Goal: Contribute content

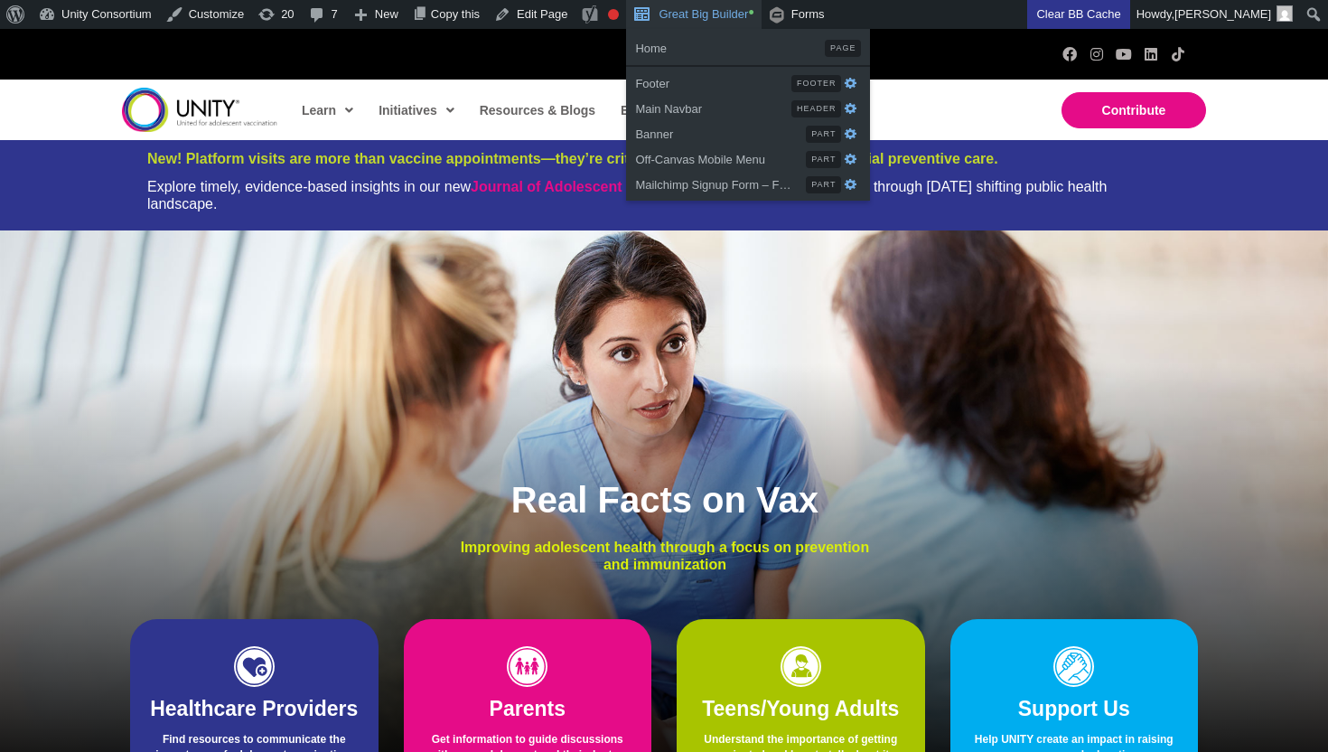
click at [691, 16] on link "Great Big Builder •" at bounding box center [693, 14] width 135 height 29
click at [750, 133] on span "Banner" at bounding box center [720, 131] width 171 height 23
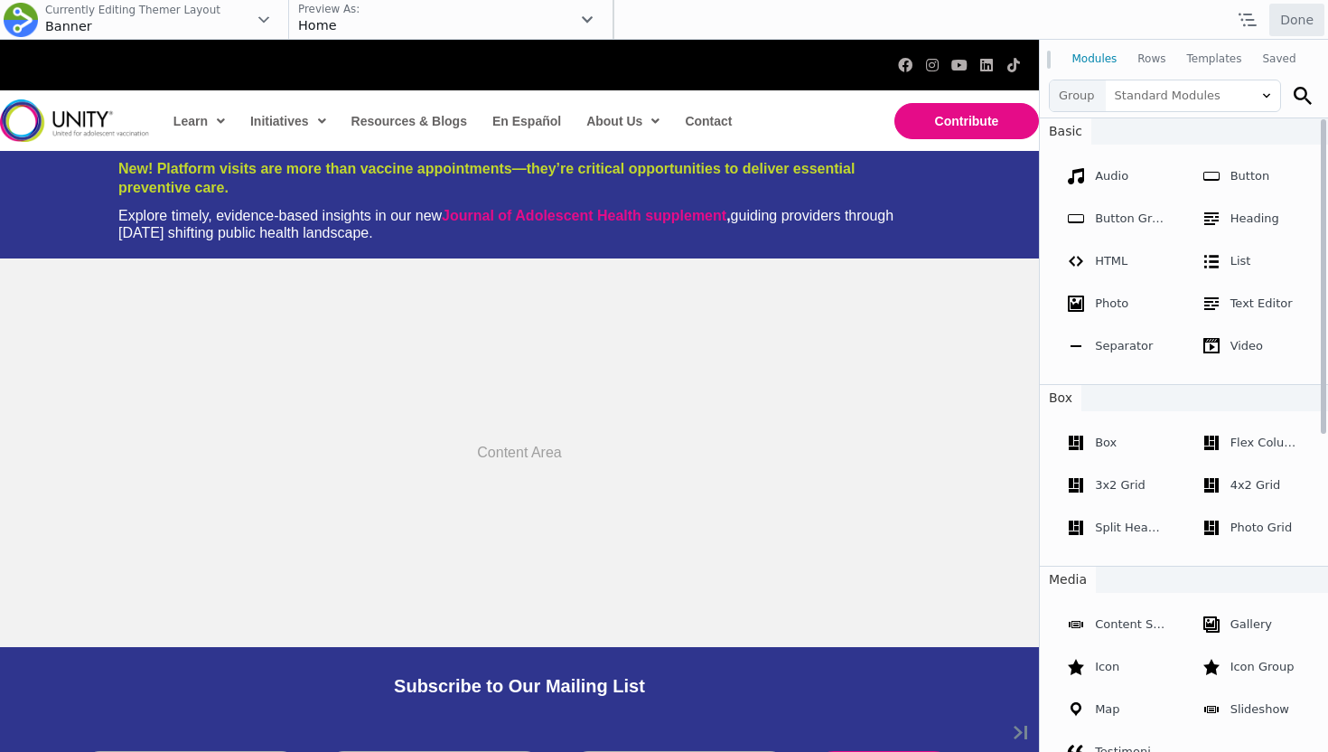
click at [639, 230] on div "Explore timely, evidence-based insights in our new Journal of Adolescent Health…" at bounding box center [519, 224] width 802 height 34
click at [323, 220] on div "Explore timely, evidence-based insights in our new Journal of Adolescent Health…" at bounding box center [519, 224] width 802 height 34
click at [375, 232] on div "Explore timely, evidence-based insights in our new Journal of Adolescent Health…" at bounding box center [519, 224] width 802 height 34
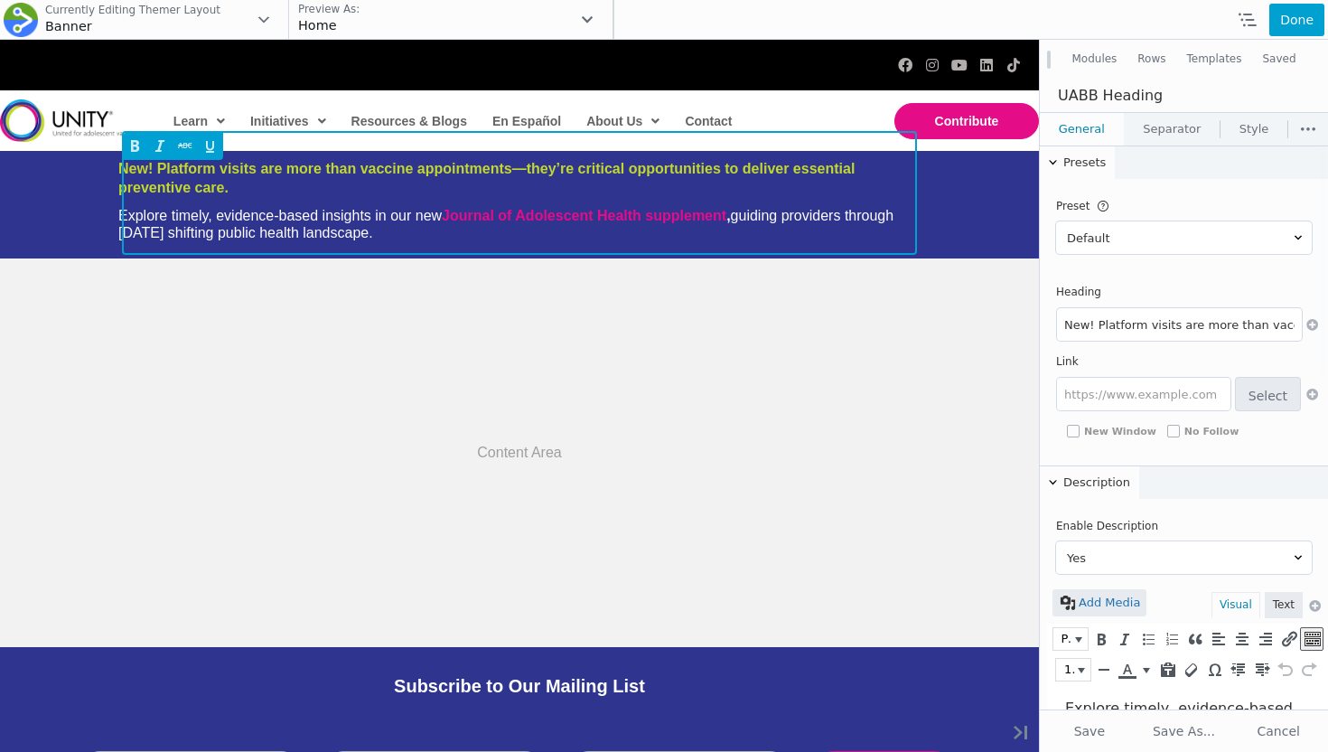
click at [328, 230] on div "Explore timely, evidence-based insights in our new Journal of Adolescent Health…" at bounding box center [519, 224] width 802 height 34
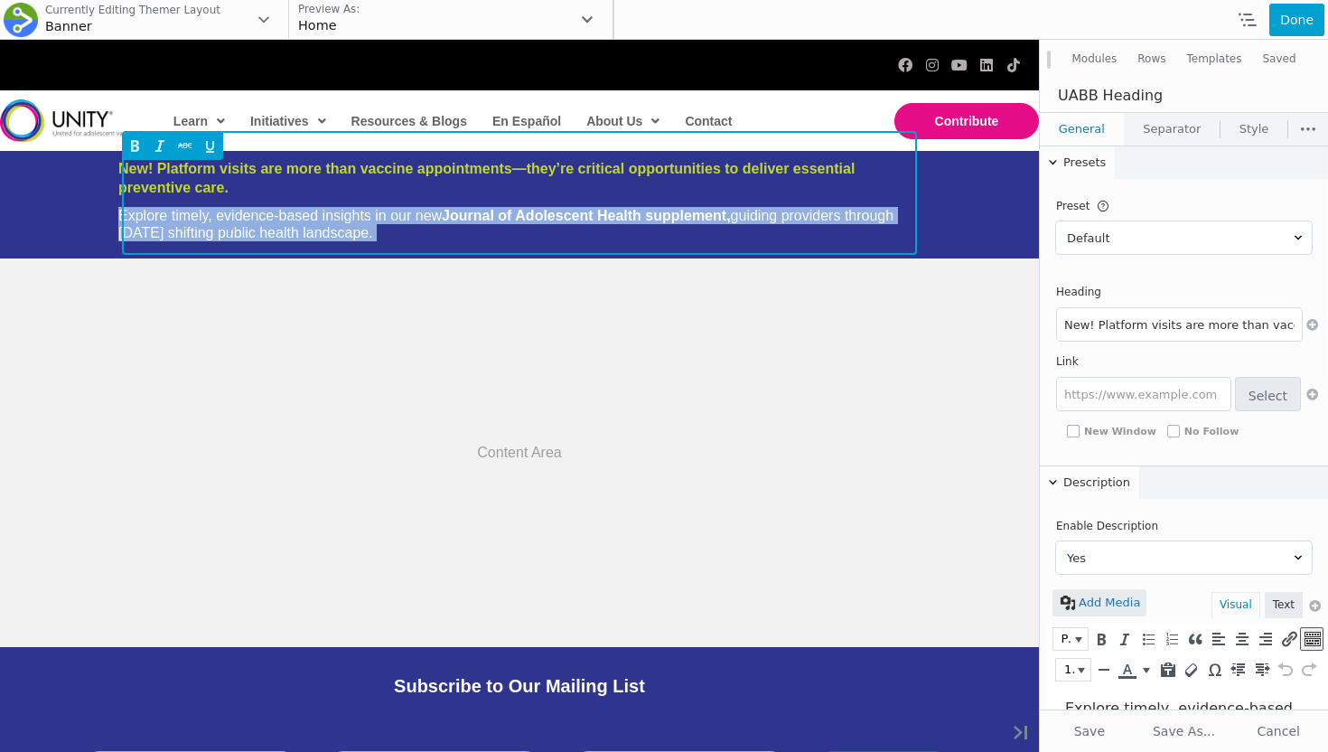
click at [328, 230] on div "Explore timely, evidence-based insights in our new Journal of Adolescent Health…" at bounding box center [519, 224] width 802 height 34
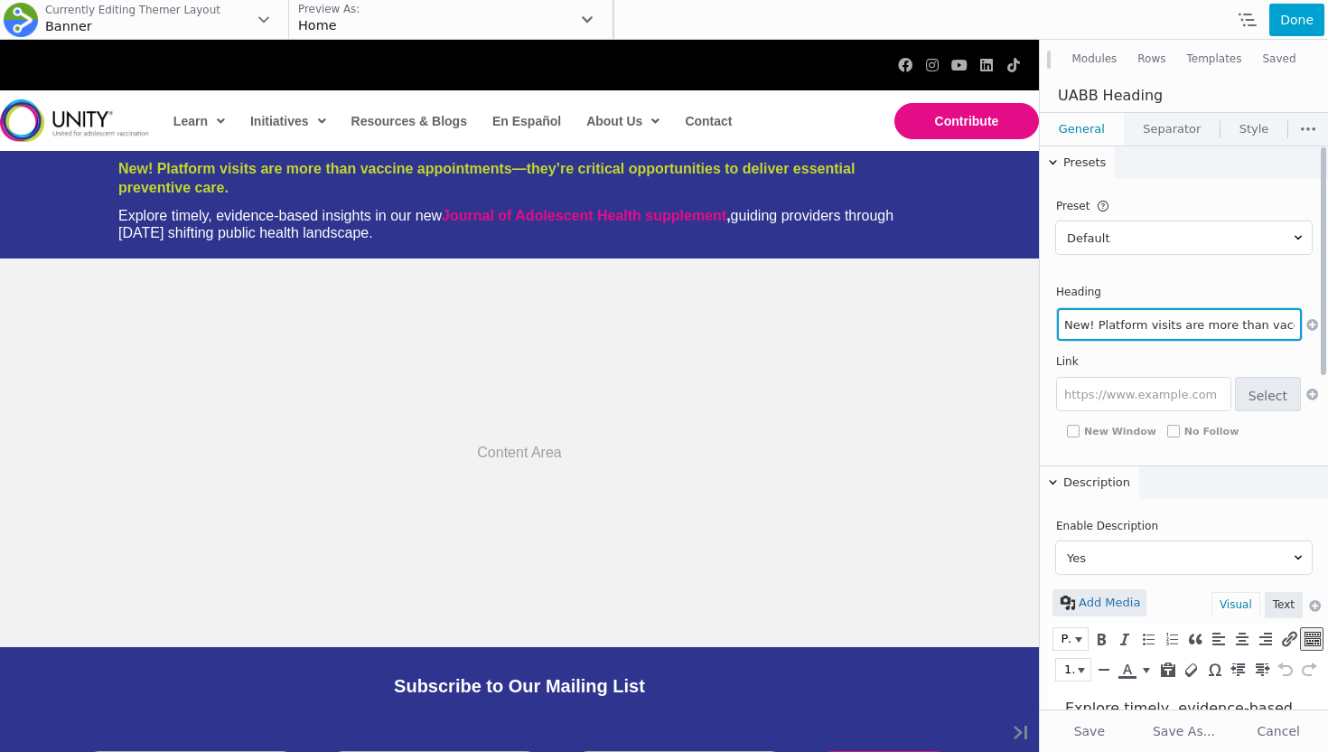
click at [1151, 327] on input "New! Platform visits are more than vaccine appointments—they’re critical opport…" at bounding box center [1179, 324] width 245 height 33
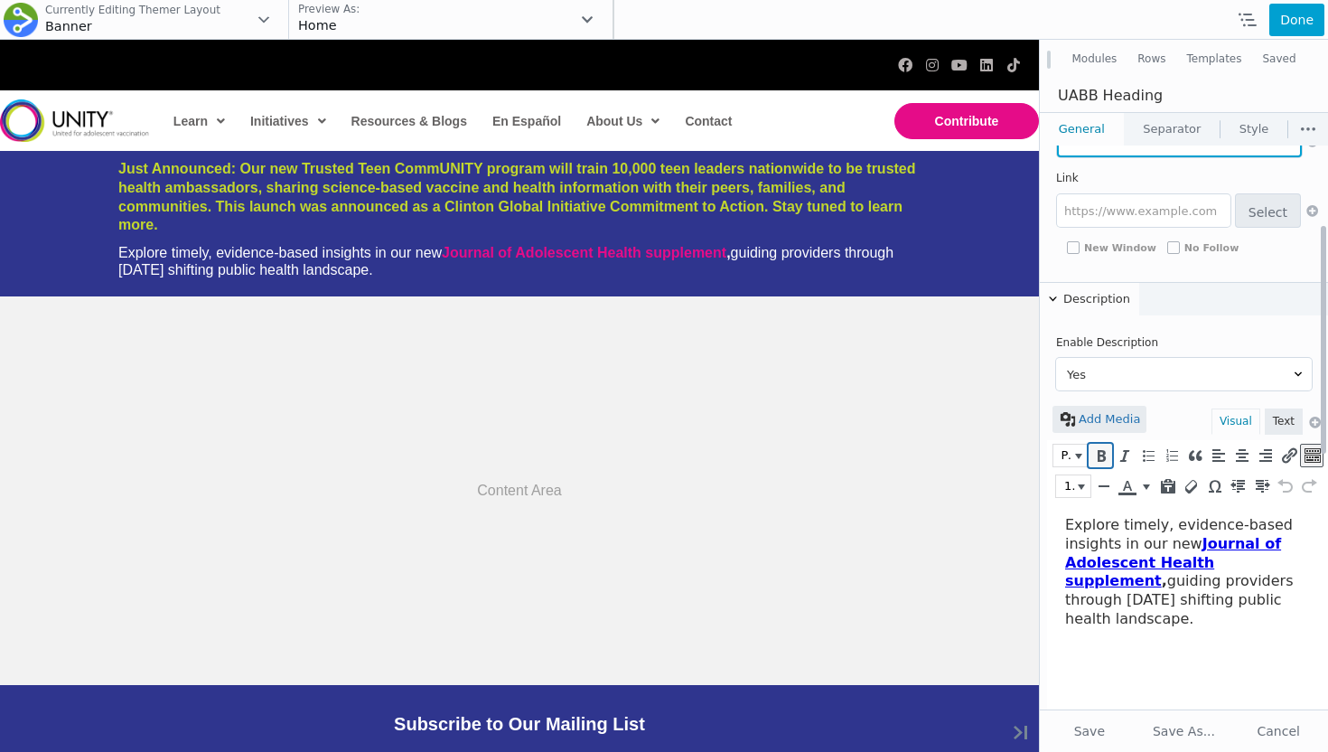
scroll to position [195, 0]
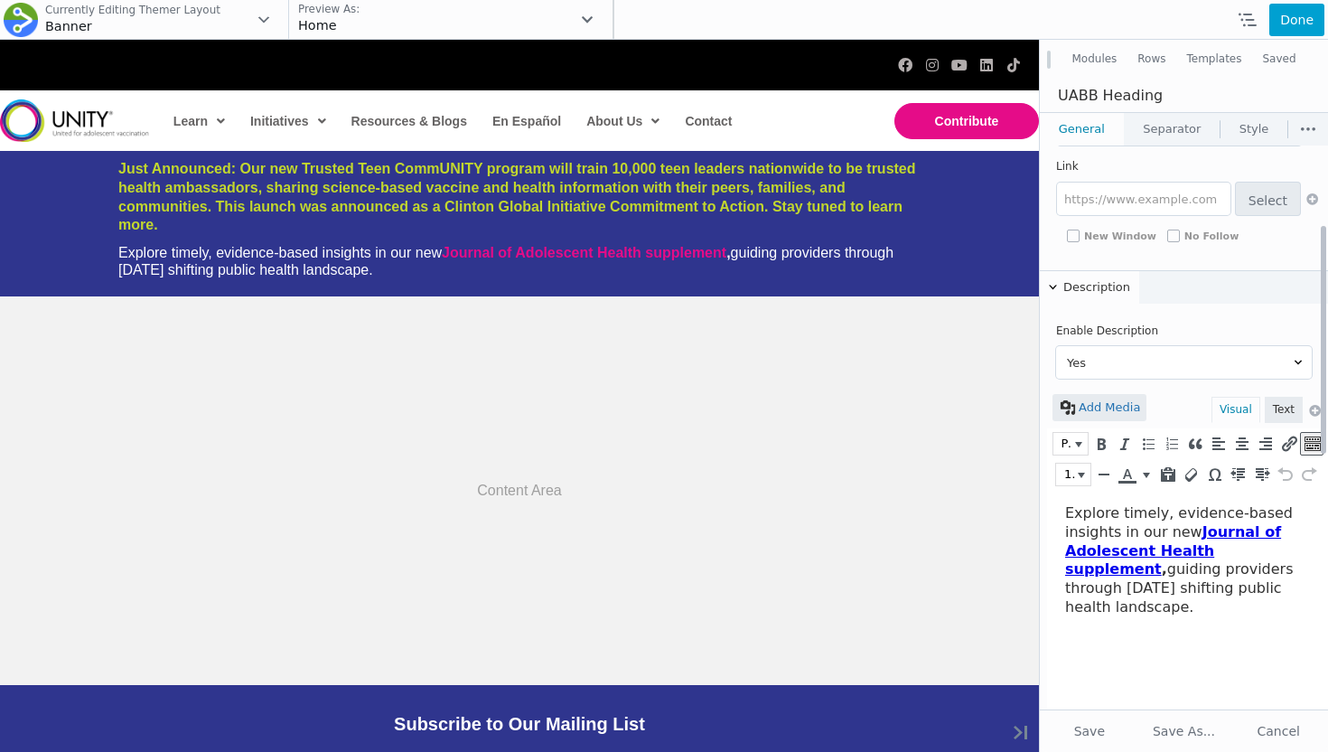
type input "Just Announced: Our new Trusted Teen CommUNITY program will train 10,000 teen l…"
click at [1101, 536] on div "Explore timely, evidence-based insights in our new Journal of Adolescent Health…" at bounding box center [1183, 560] width 236 height 113
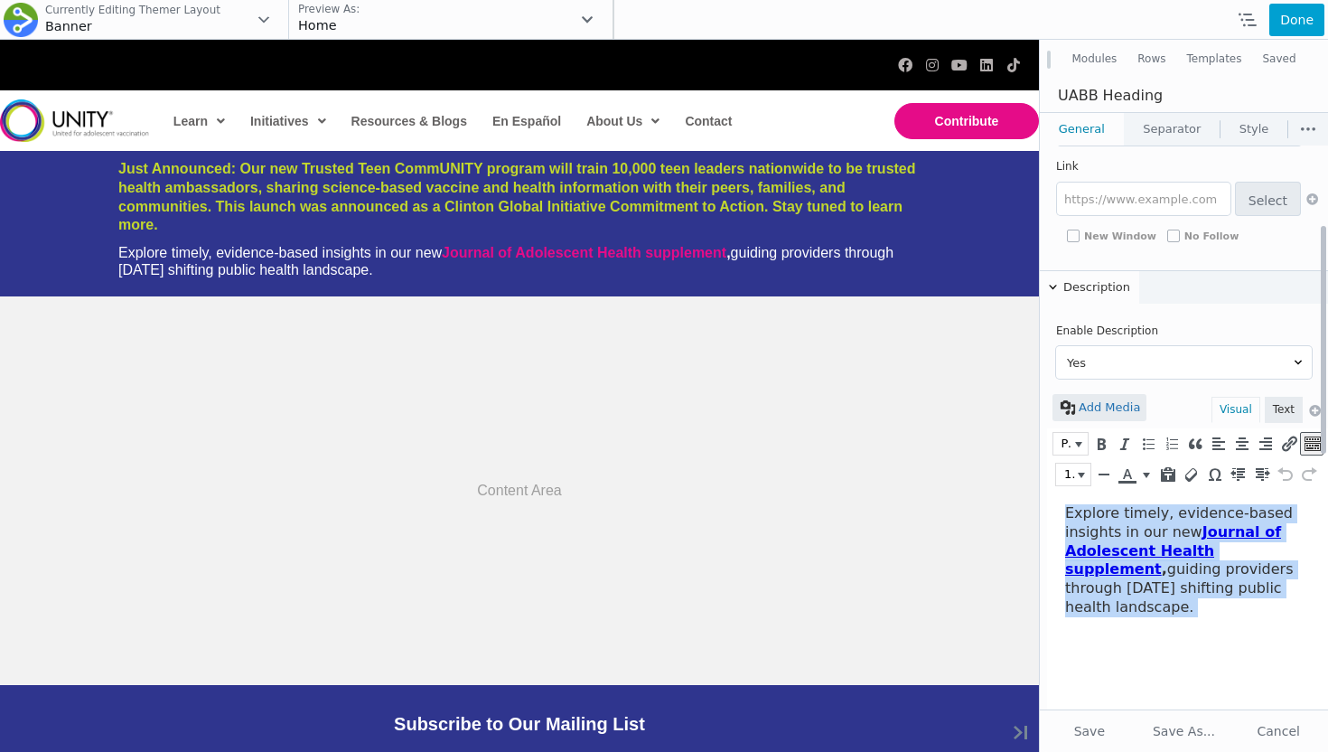
click at [1101, 536] on div "Explore timely, evidence-based insights in our new Journal of Adolescent Health…" at bounding box center [1183, 560] width 236 height 113
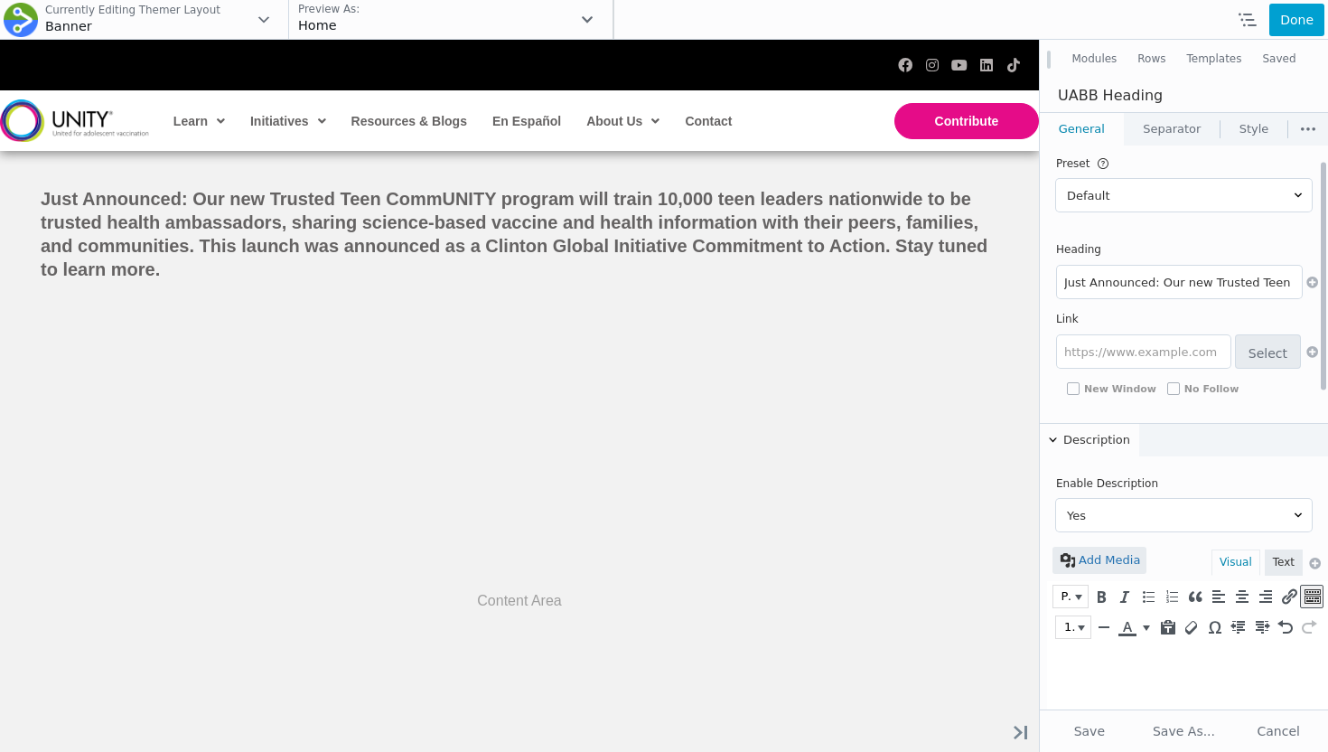
scroll to position [37, 0]
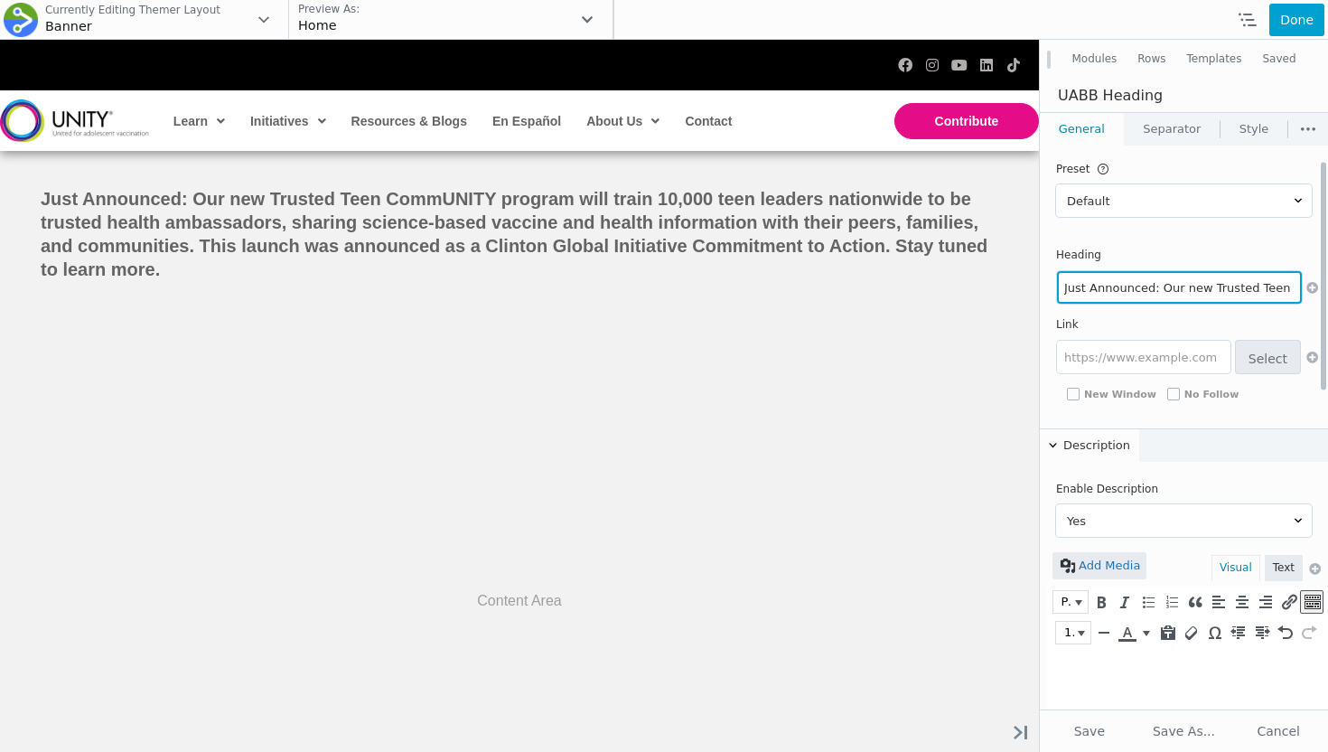
click at [1133, 294] on input "Just Announced: Our new Trusted Teen CommUNITY program will train 10,000 teen l…" at bounding box center [1179, 287] width 245 height 33
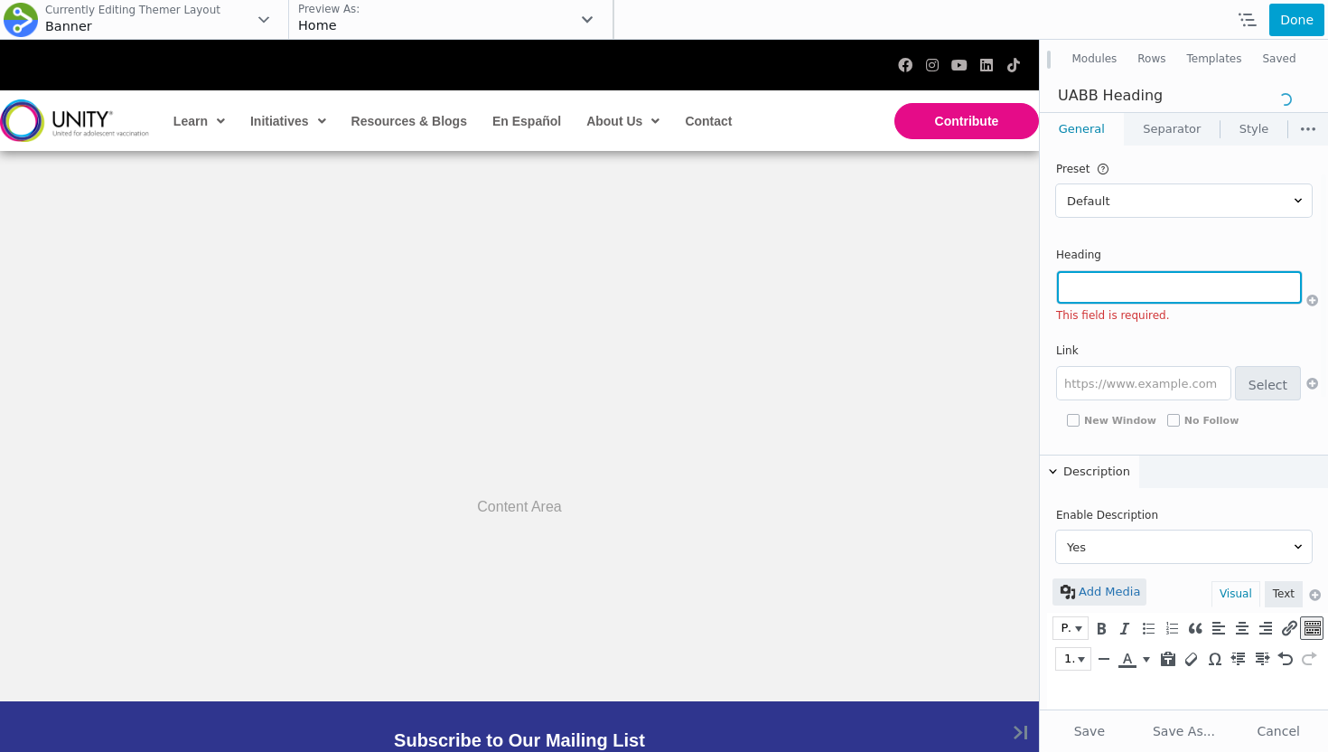
scroll to position [231, 0]
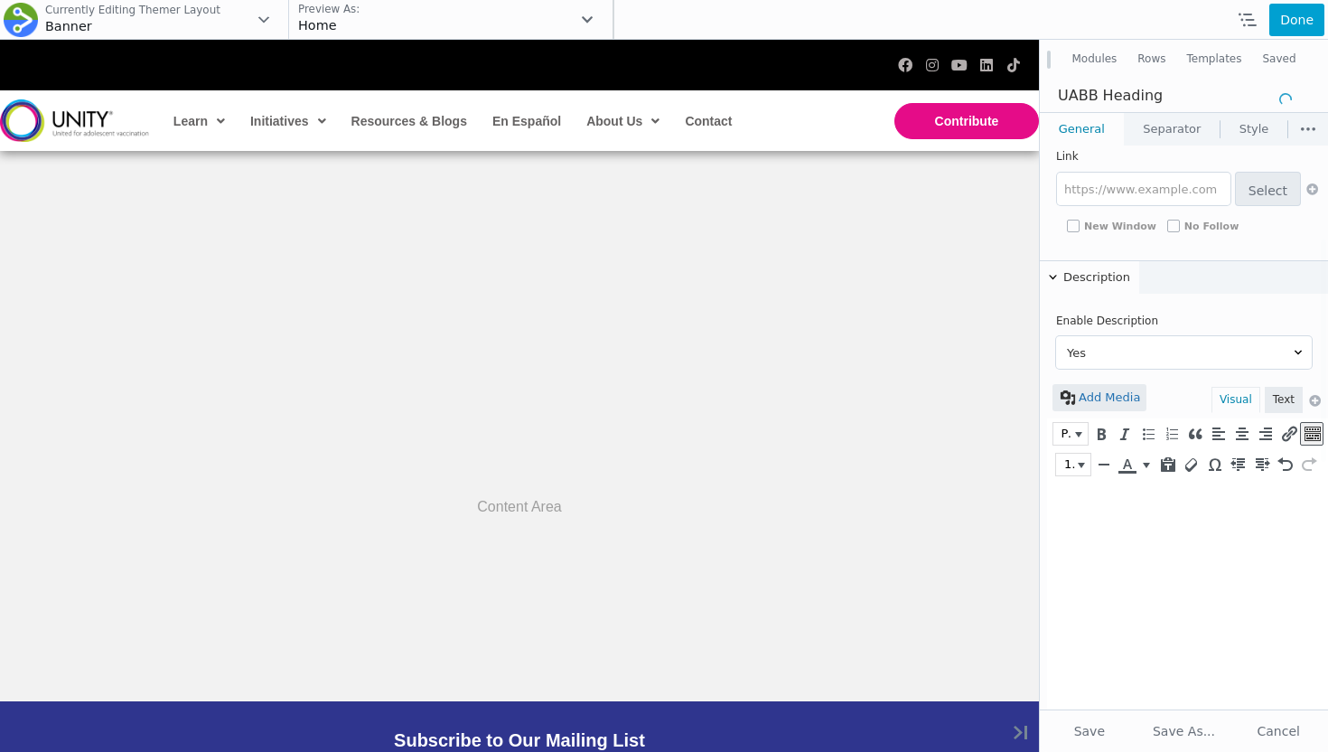
click at [1112, 547] on html at bounding box center [1187, 513] width 281 height 67
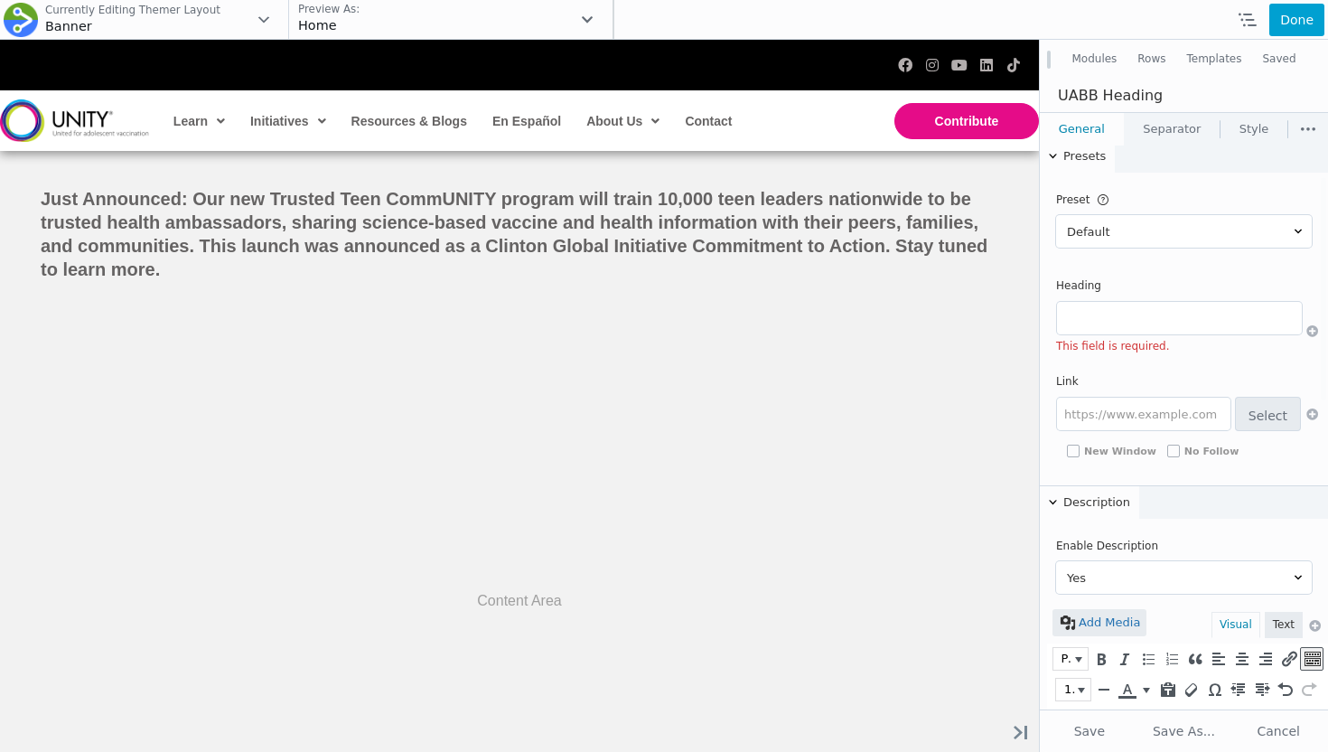
scroll to position [0, 0]
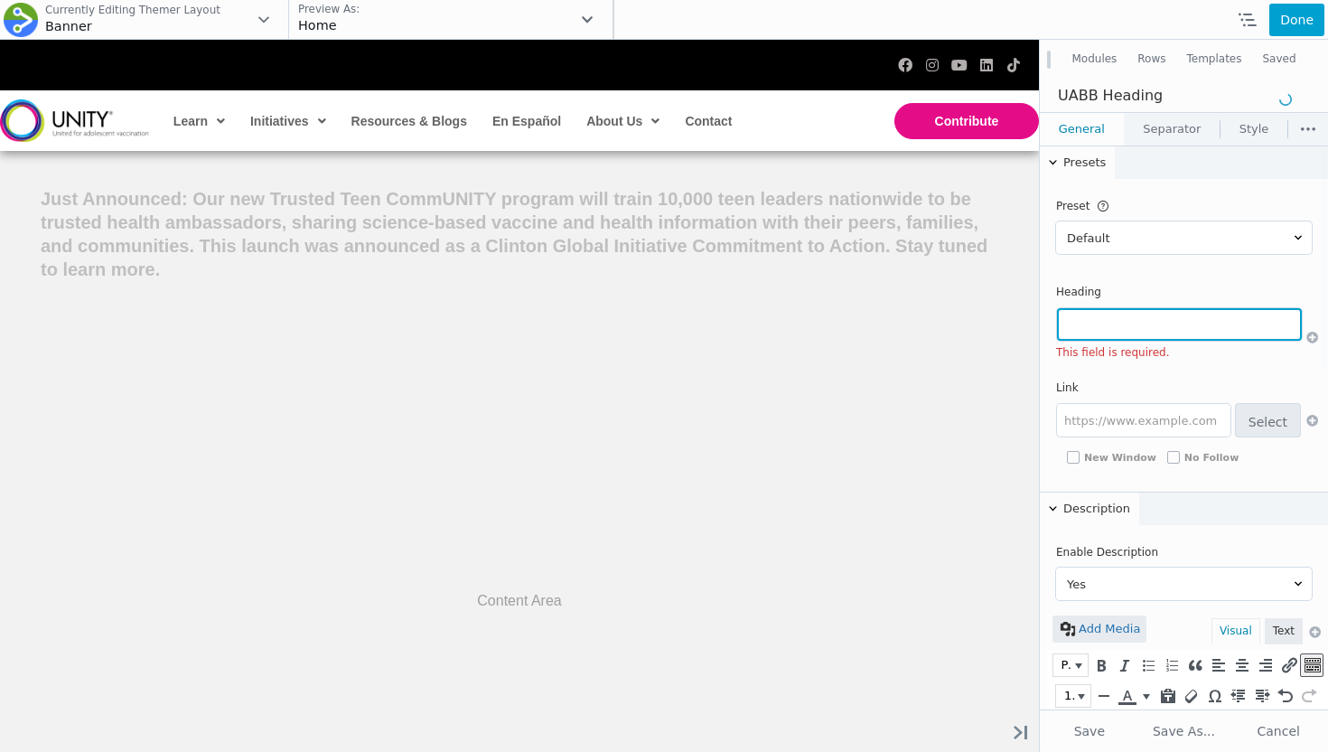
click at [1113, 323] on input "text" at bounding box center [1179, 324] width 245 height 33
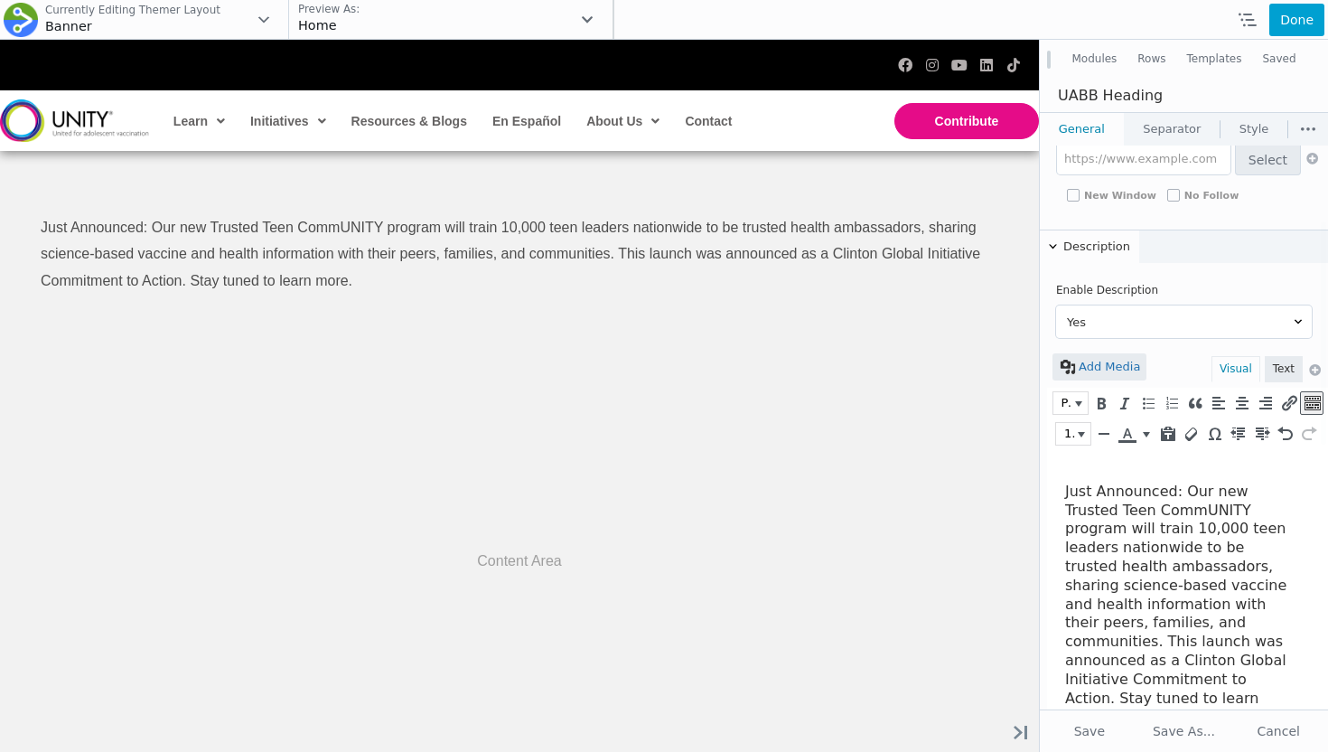
scroll to position [365, 0]
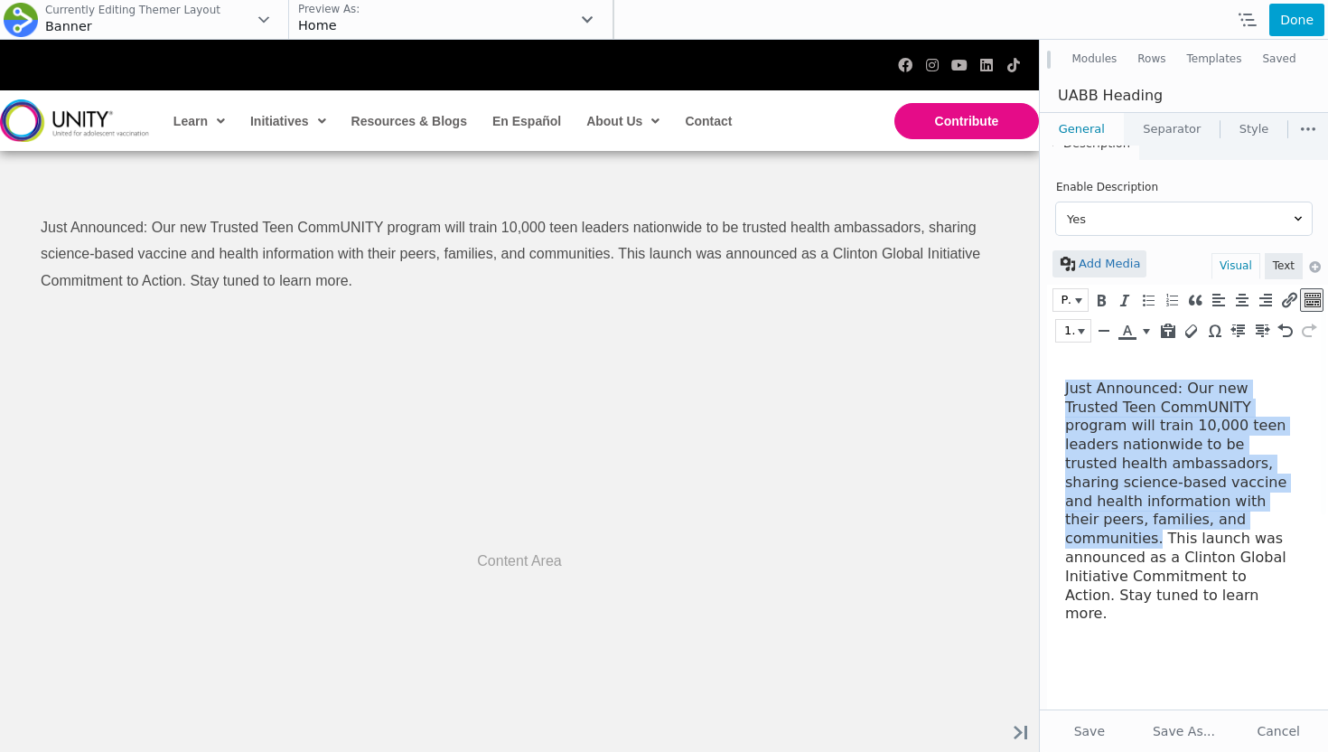
drag, startPoint x: 1240, startPoint y: 520, endPoint x: 1062, endPoint y: 391, distance: 219.4
click at [1062, 391] on html "Just Announced: Our new Trusted Teen CommUNITY program will train 10,000 teen l…" at bounding box center [1187, 492] width 281 height 292
copy div "Just Announced: Our new Trusted Teen CommUNITY program will train 10,000 teen l…"
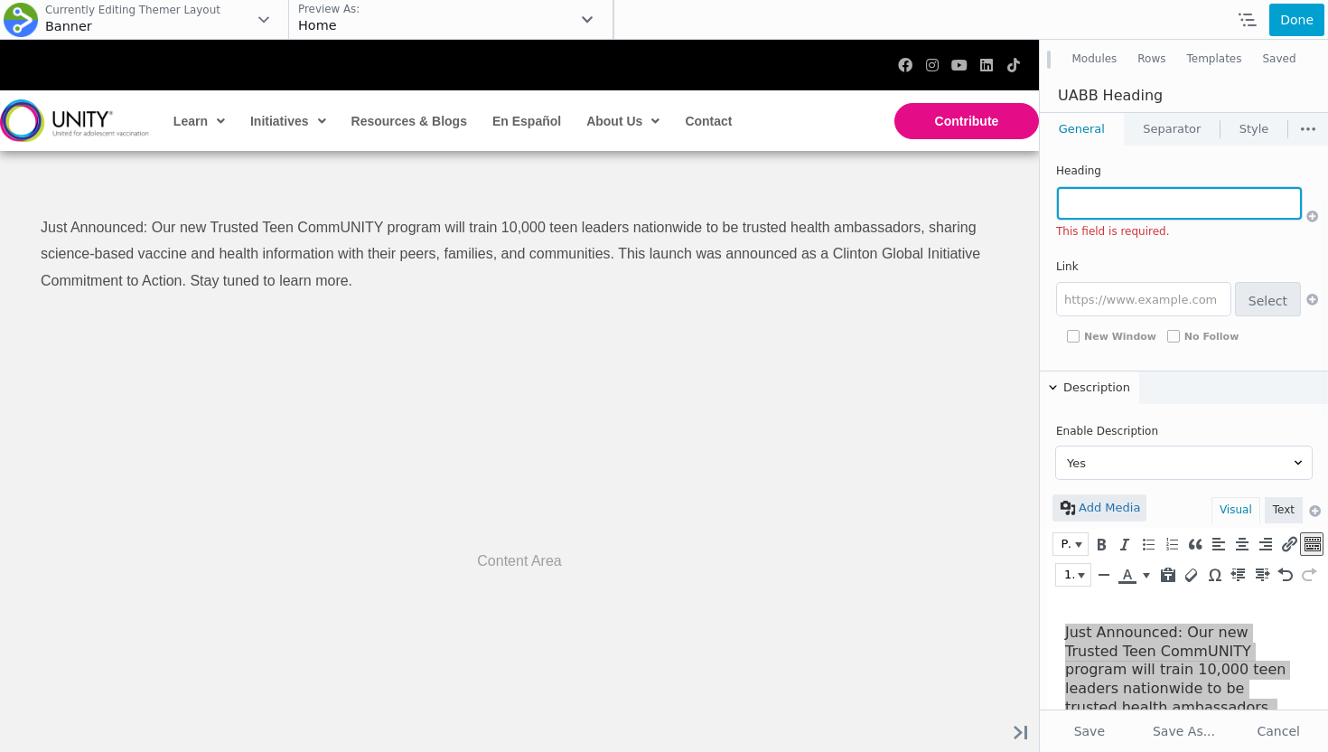
click at [1119, 214] on input "text" at bounding box center [1179, 203] width 245 height 33
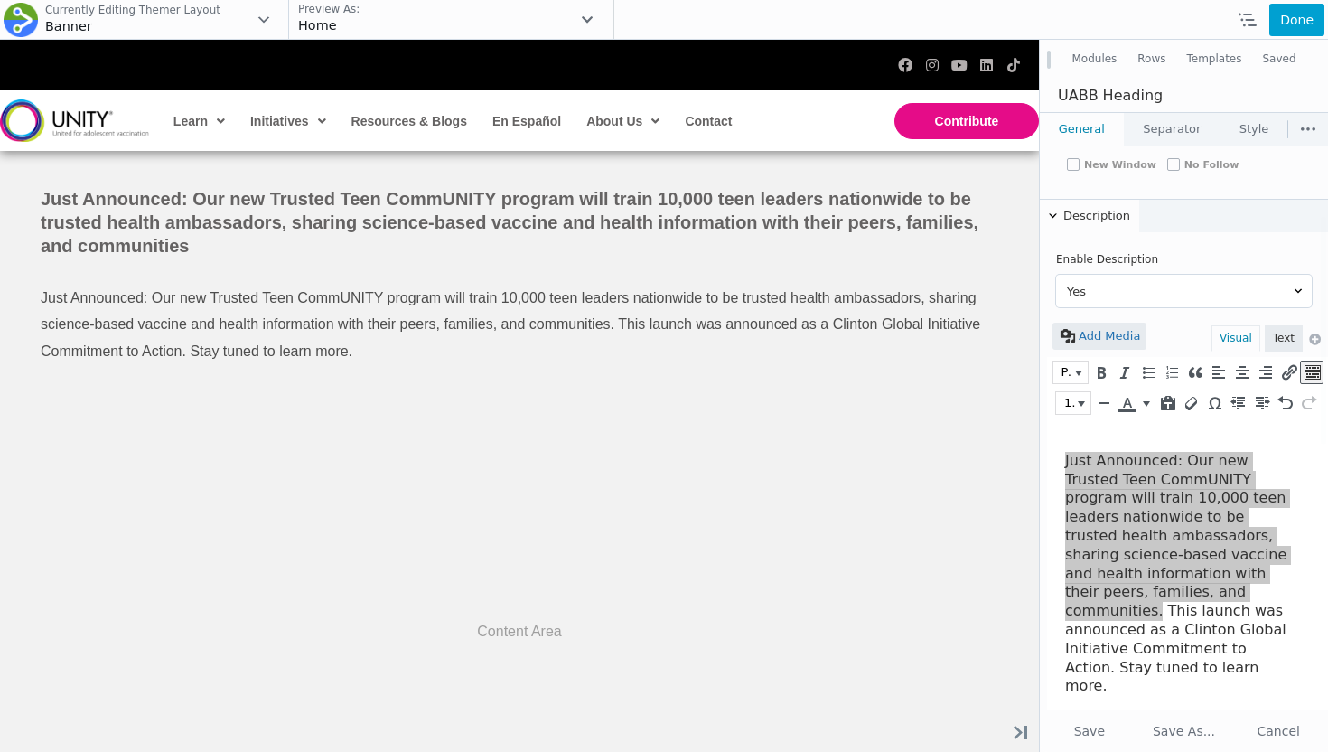
scroll to position [0, 1057]
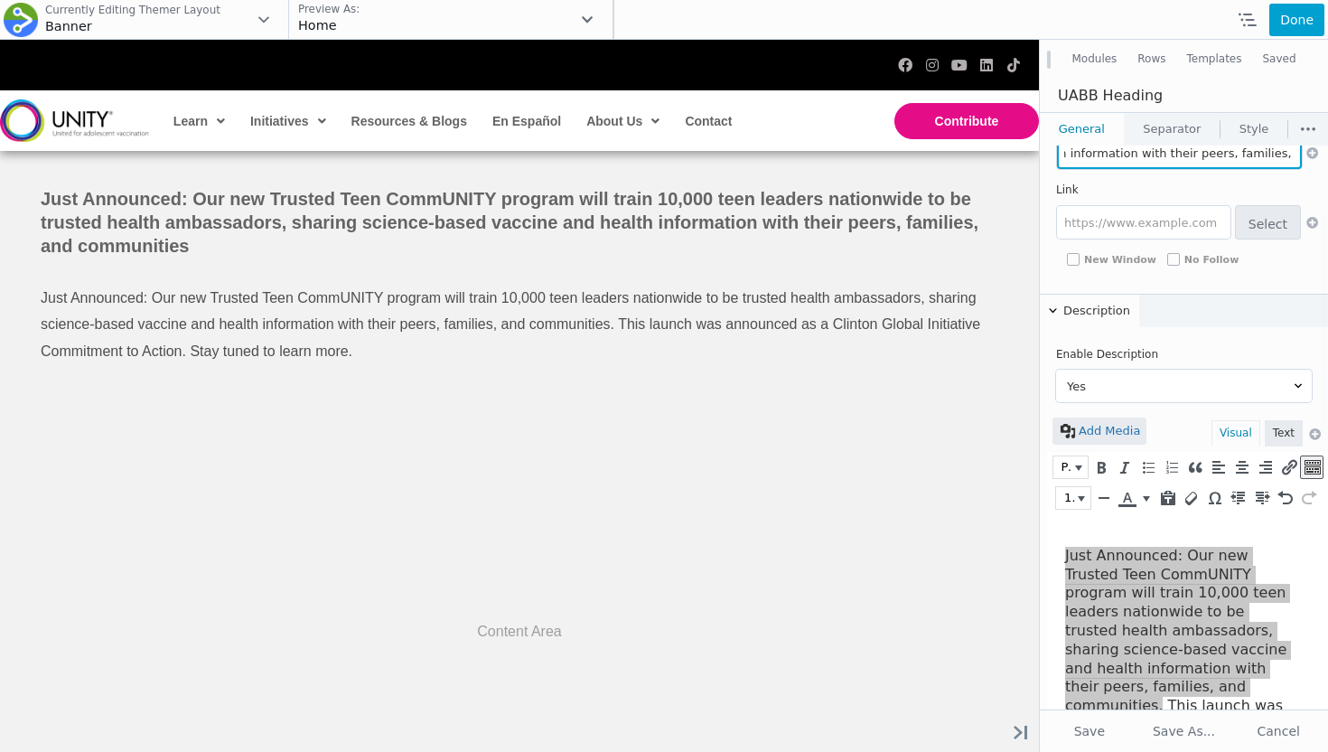
type input "Just Announced: Our new Trusted Teen CommUNITY program will train 10,000 teen l…"
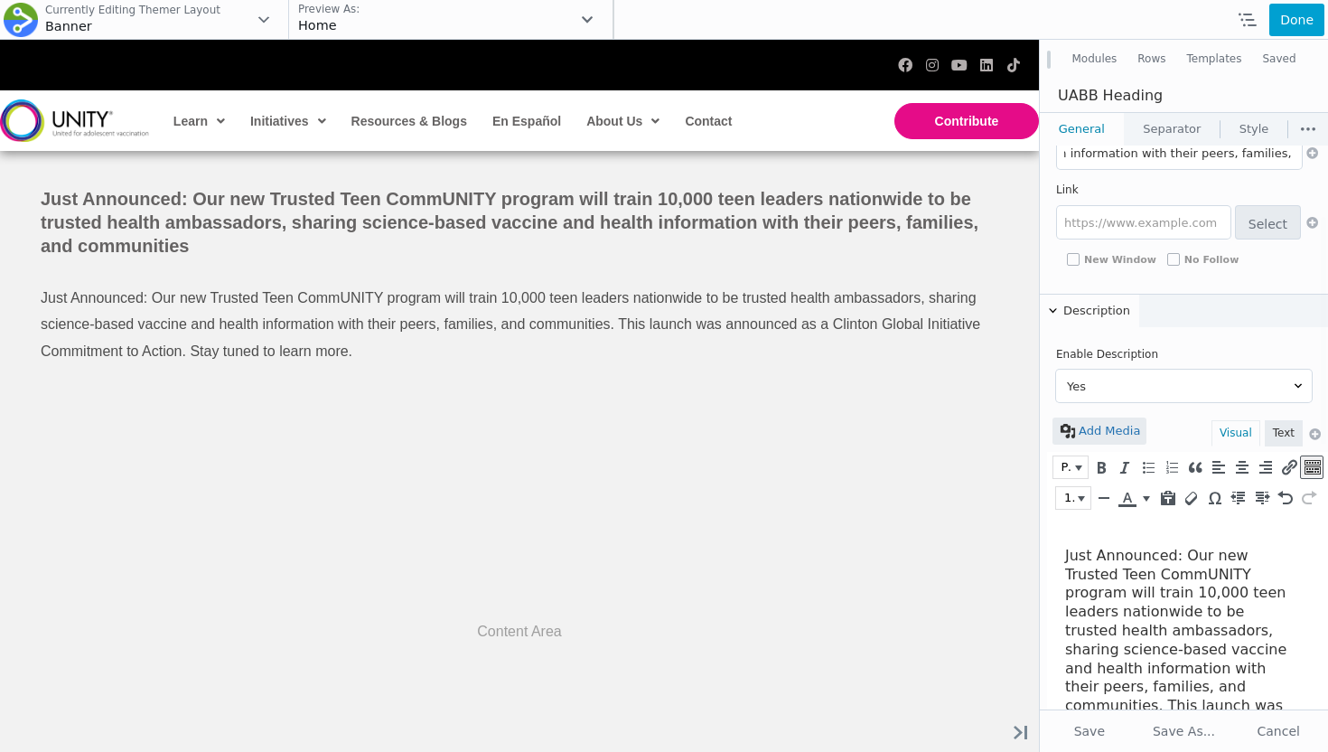
click at [1172, 615] on div "Just Announced: Our new Trusted Teen CommUNITY program will train 10,000 teen l…" at bounding box center [1183, 669] width 236 height 244
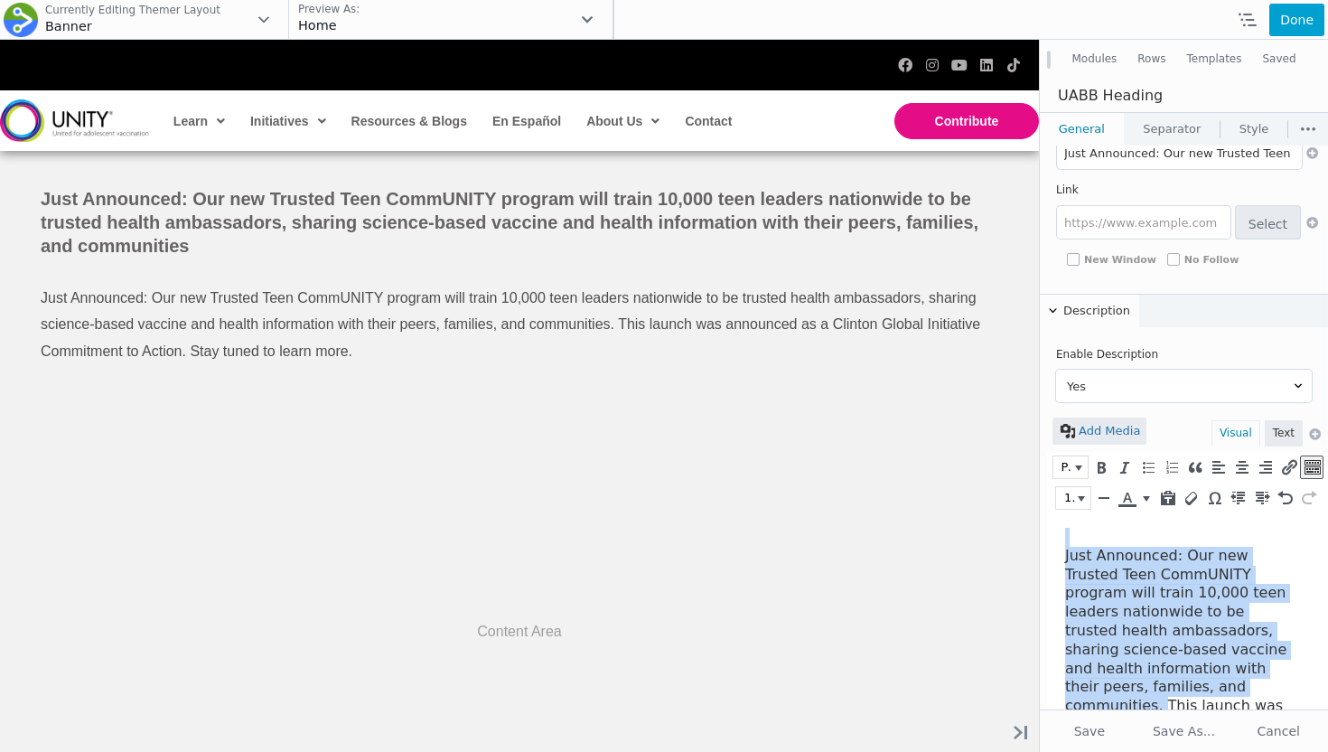
drag, startPoint x: 1242, startPoint y: 689, endPoint x: 1050, endPoint y: 537, distance: 245.0
click at [1050, 537] on html "Just Announced: Our new Trusted Teen CommUNITY program will train 10,000 teen l…" at bounding box center [1187, 659] width 281 height 292
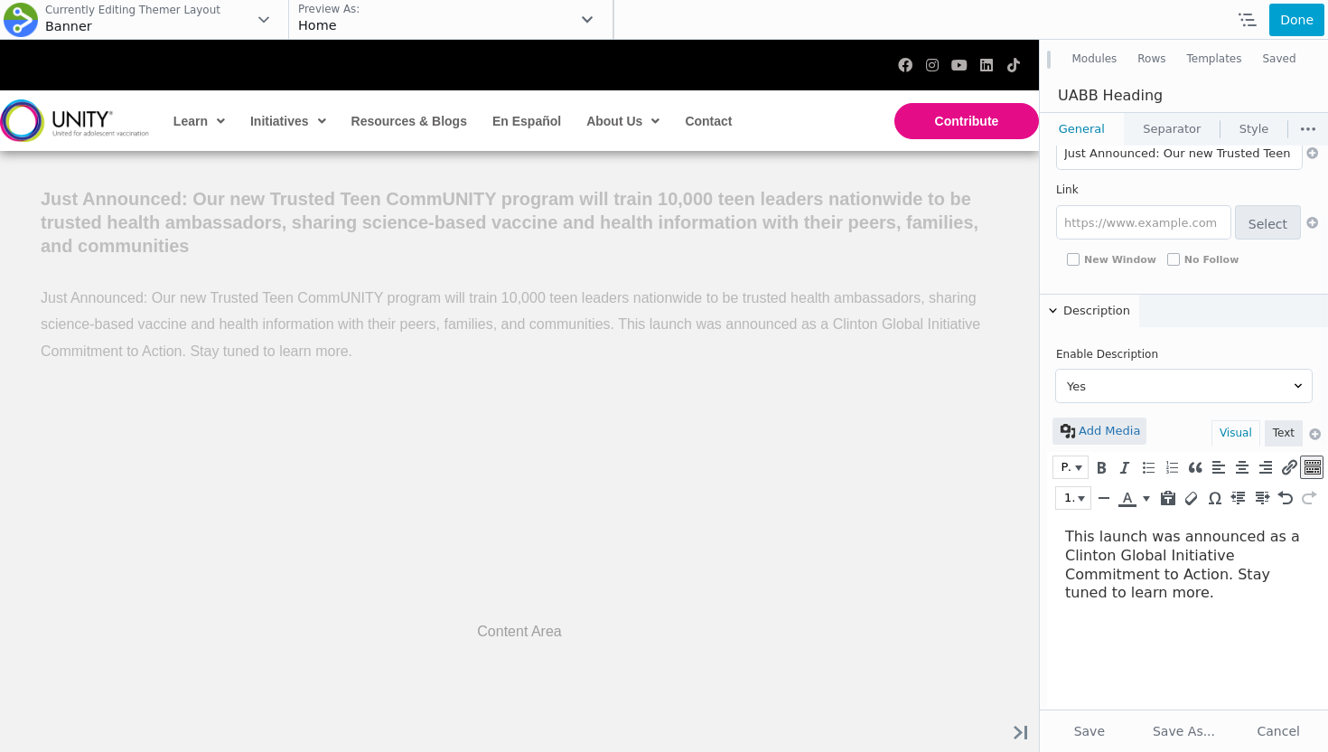
click at [1166, 602] on div "This launch was announced as a Clinton Global Initiative Commitment to Action. …" at bounding box center [1183, 565] width 236 height 75
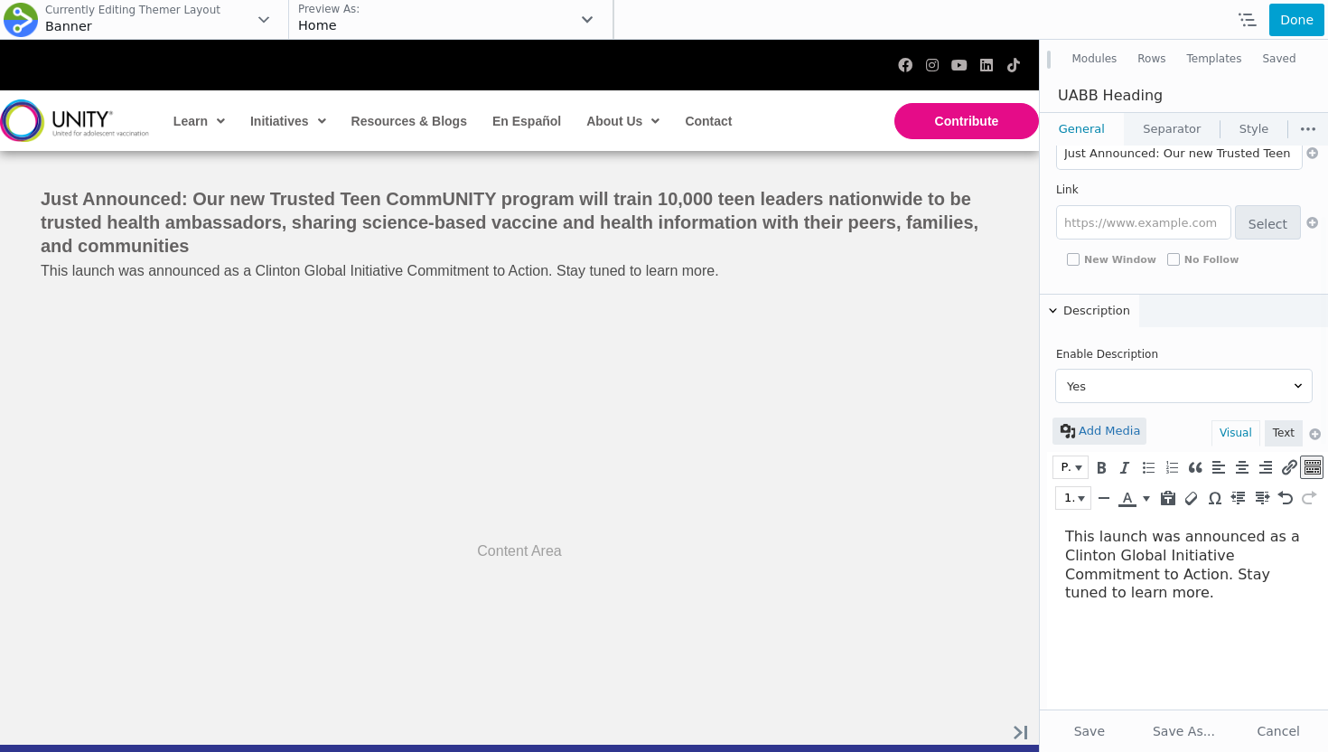
click at [1064, 533] on html "This launch was announced as a Clinton Global Initiative Commitment to Action. …" at bounding box center [1187, 565] width 281 height 104
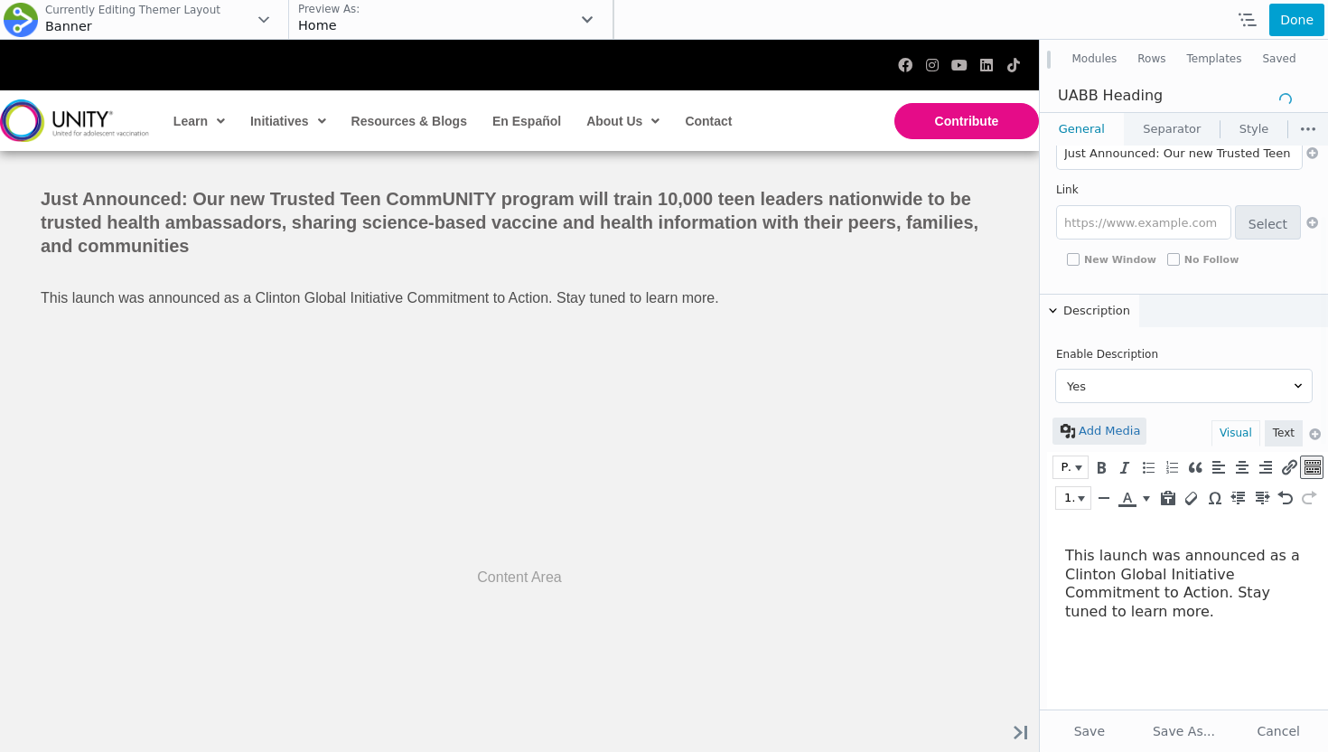
click at [1075, 576] on div "This launch was announced as a Clinton Global Initiative Commitment to Action. …" at bounding box center [1183, 584] width 236 height 75
click at [1076, 636] on html "This launch was announced as a Clinton Global Initiative Commitment to Action. …" at bounding box center [1187, 574] width 281 height 123
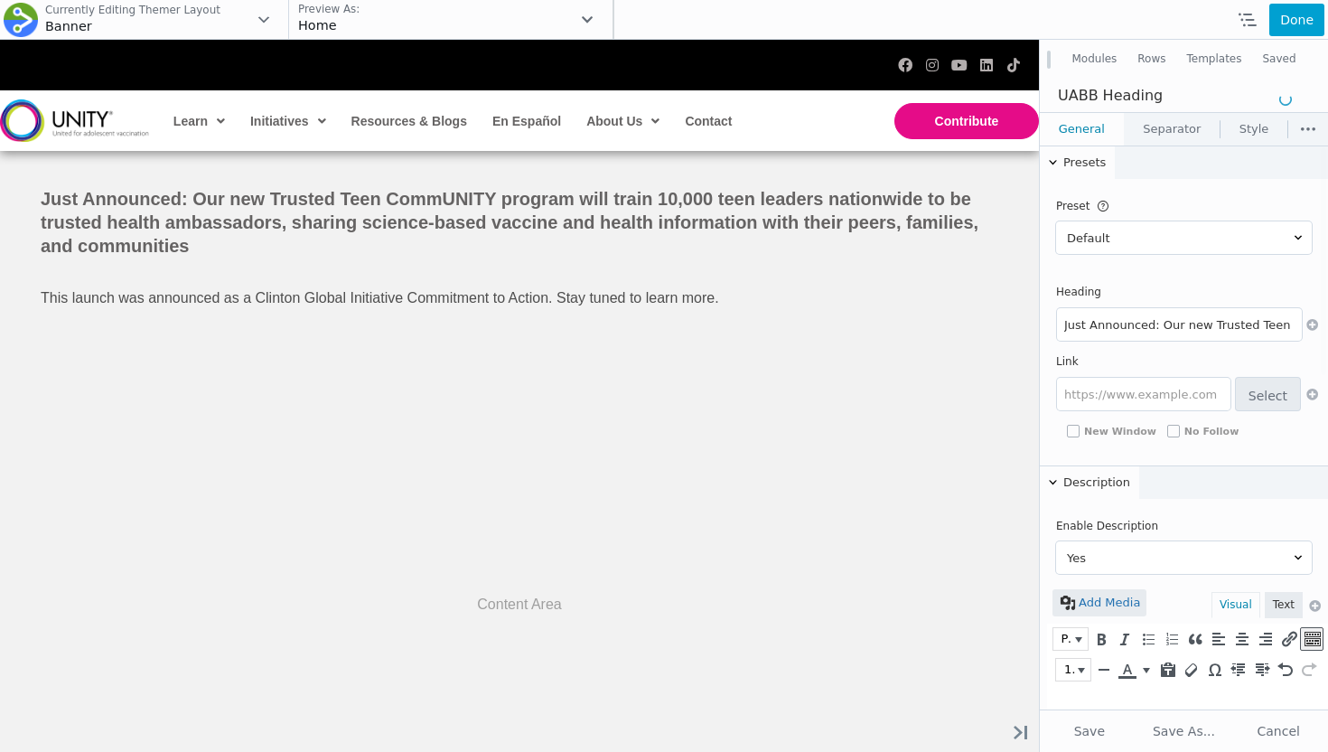
click at [1146, 330] on input "Just Announced: Our new Trusted Teen CommUNITY program will train 10,000 teen l…" at bounding box center [1179, 324] width 245 height 33
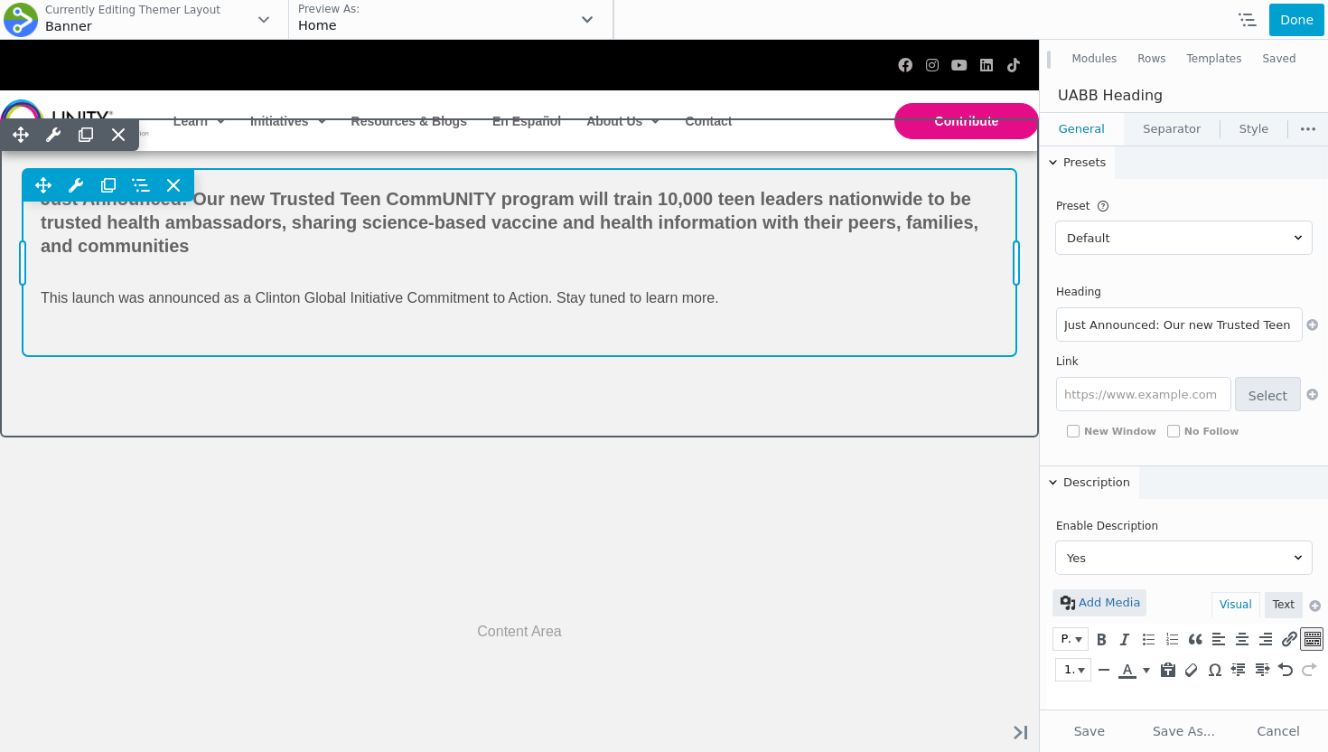
click at [817, 182] on div "Move Up Move Down Heading Settings Copy Heading Settings Paste Heading Settings…" at bounding box center [520, 185] width 994 height 33
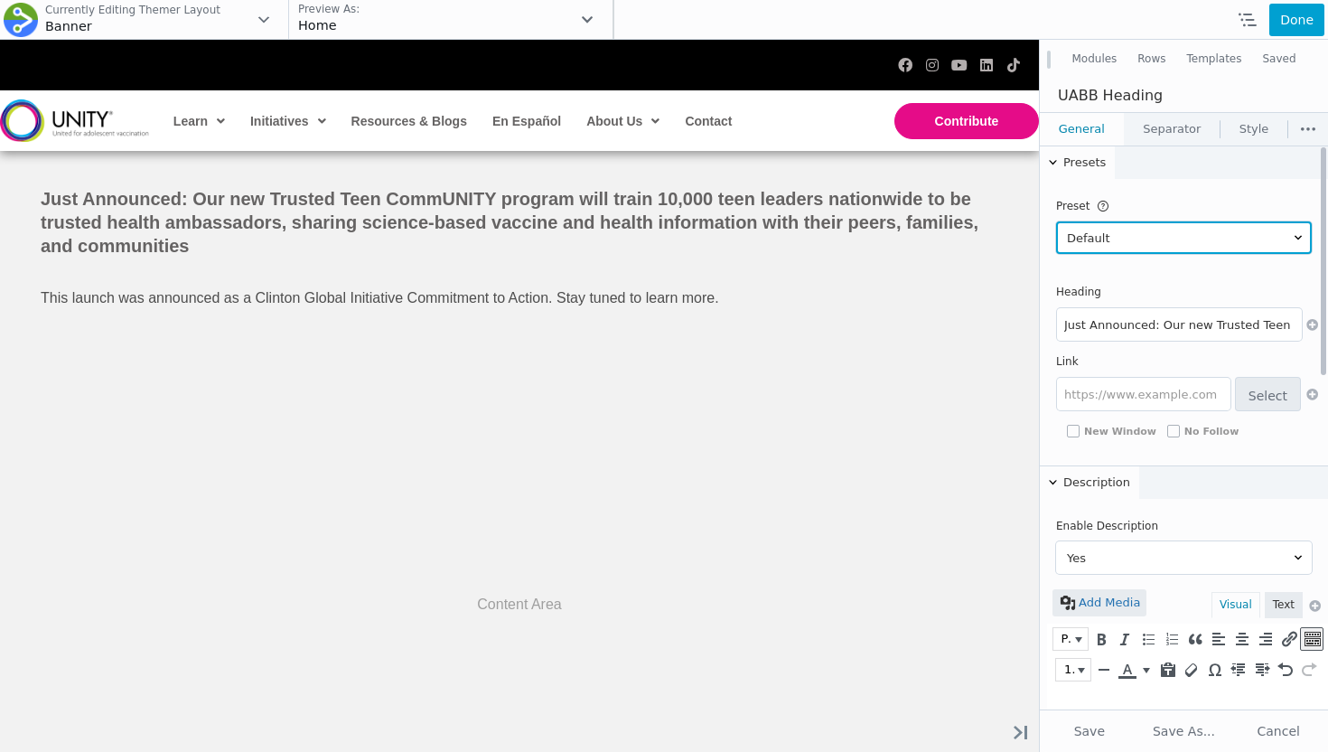
click at [1126, 238] on select "Default Preset 1 Preset 2 Preset 3 Preset 4 Preset 5 Preset 6" at bounding box center [1184, 237] width 256 height 33
click at [1056, 221] on select "Default Preset 1 Preset 2 Preset 3 Preset 4 Preset 5 Preset 6" at bounding box center [1184, 237] width 256 height 33
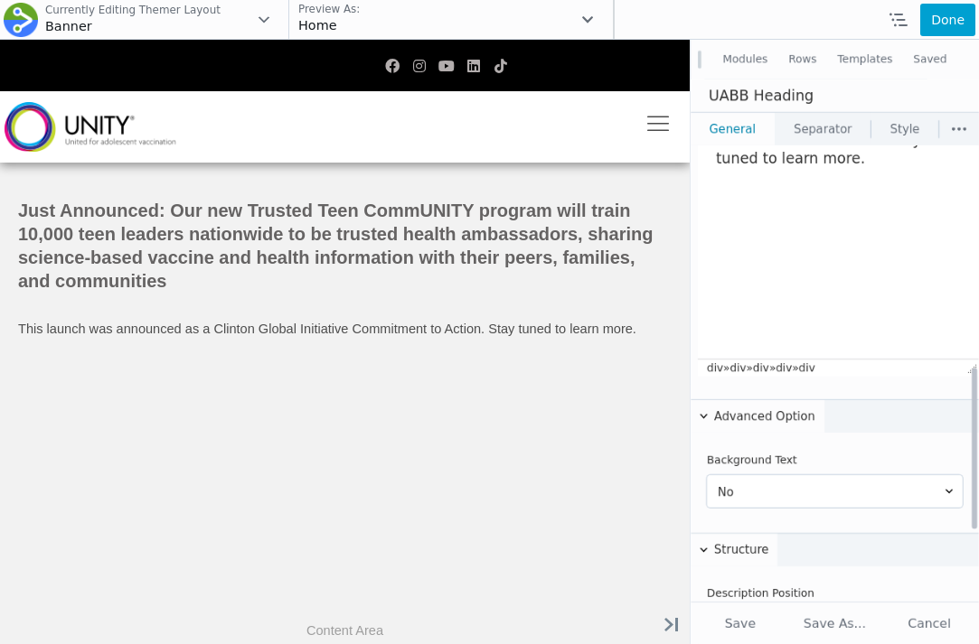
scroll to position [507, 0]
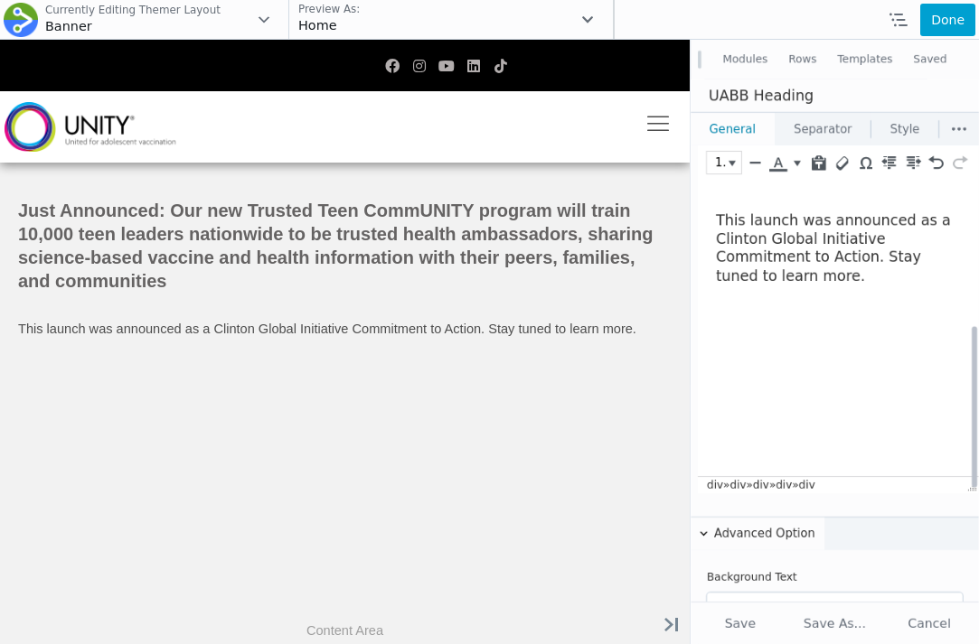
click at [873, 258] on div "This launch was announced as a Clinton Global Initiative Commitment to Action. …" at bounding box center [834, 248] width 236 height 75
click at [812, 266] on div "This launch was announced as a Clinton Global Initiative Commitment to Action. …" at bounding box center [834, 248] width 236 height 75
click at [797, 277] on div "This launch was announced as a Clinton Global Initiative Commitment to Action. …" at bounding box center [834, 248] width 236 height 75
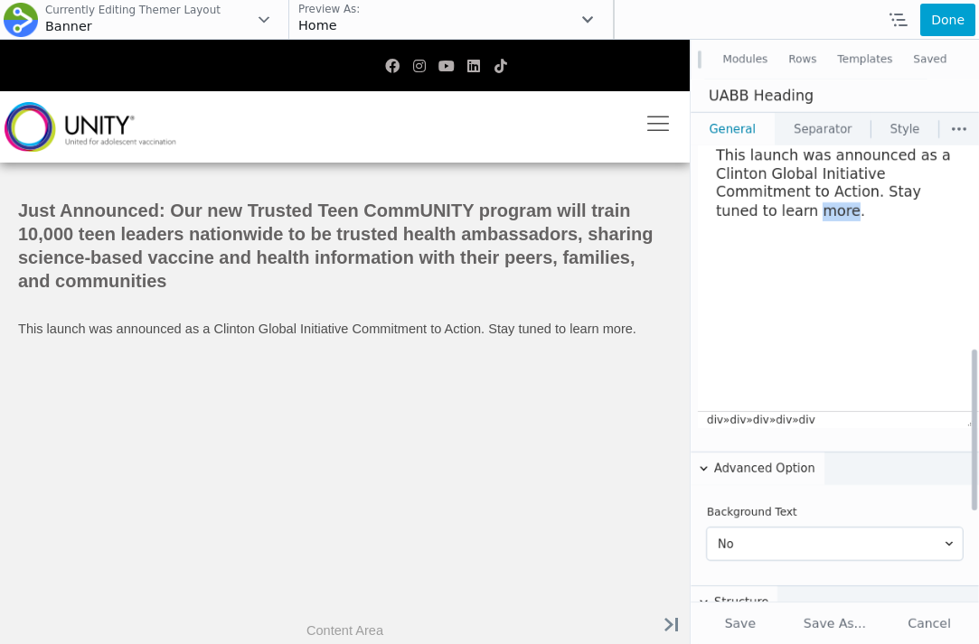
scroll to position [345, 0]
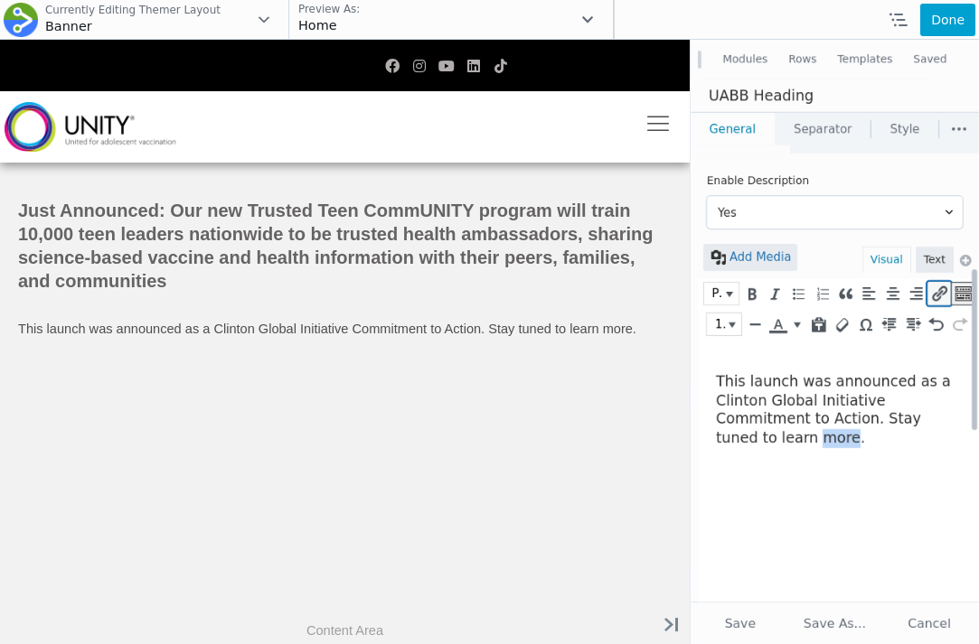
click at [935, 296] on icon "Insert/edit link (⌘K)" at bounding box center [939, 294] width 16 height 18
click at [819, 417] on div "This launch was announced as a Clinton Global Initiative Commitment to Action. …" at bounding box center [834, 410] width 236 height 75
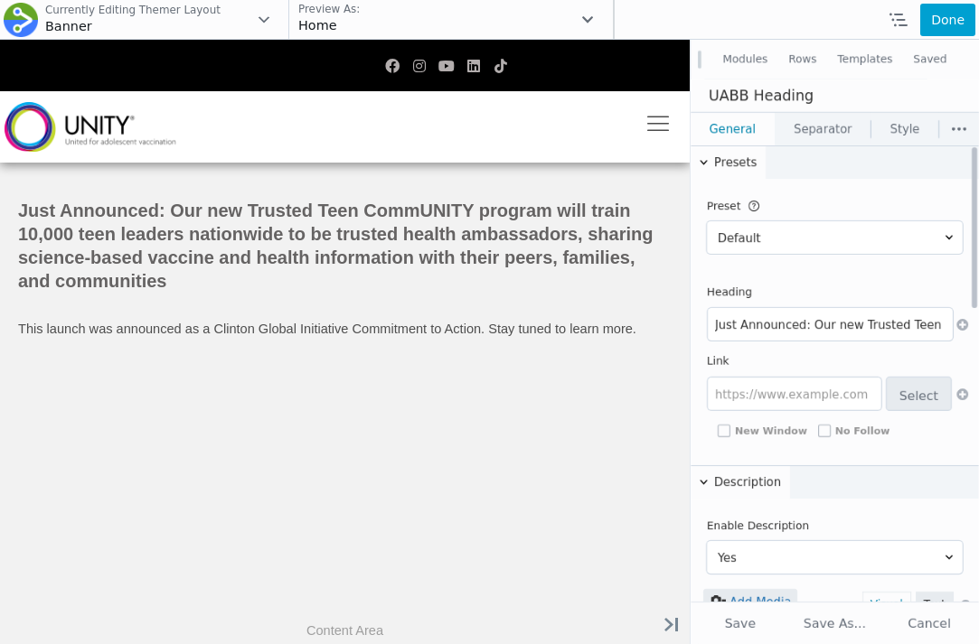
click at [766, 324] on input "Just Announced: Our new Trusted Teen CommUNITY program will train 10,000 teen l…" at bounding box center [830, 324] width 245 height 33
click at [765, 388] on input "text" at bounding box center [794, 394] width 173 height 33
paste input "[URL][DOMAIN_NAME]"
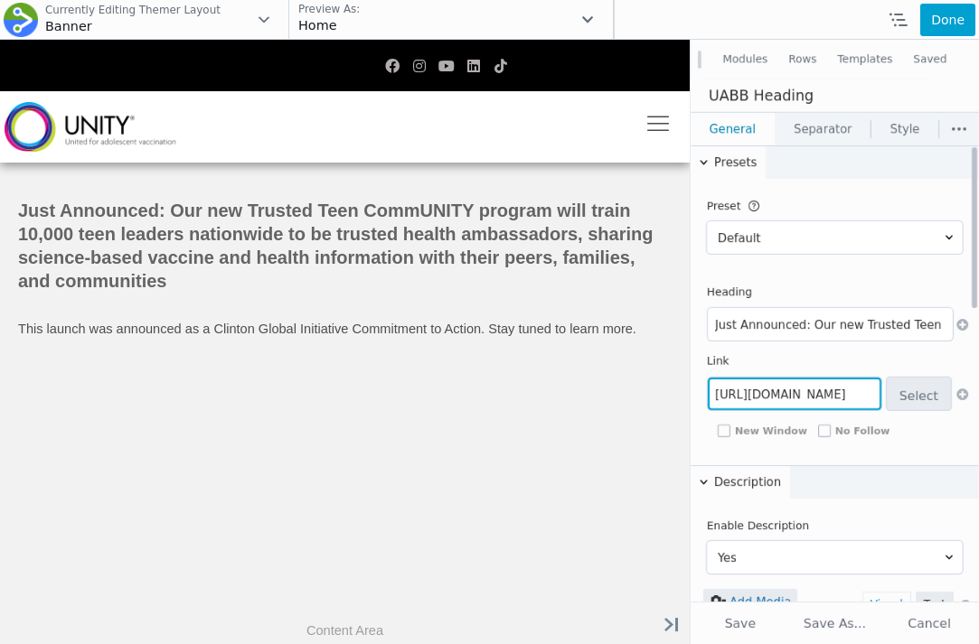
type input "[URL][DOMAIN_NAME]"
click at [775, 433] on span "New Window" at bounding box center [771, 432] width 72 height 10
click at [730, 433] on input "New Window" at bounding box center [723, 431] width 13 height 13
checkbox input "true"
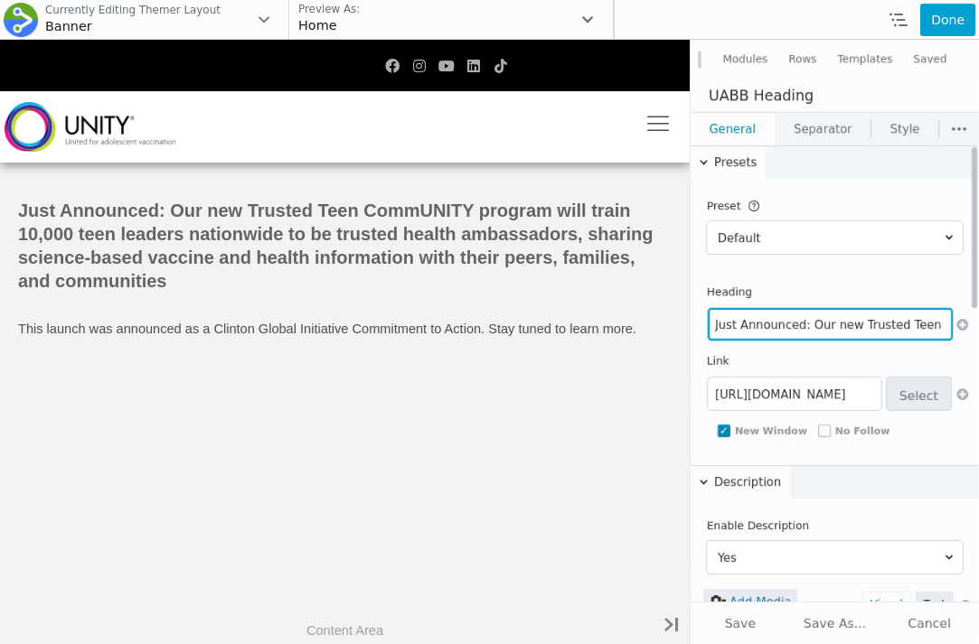
click at [802, 333] on input "Just Announced: Our new Trusted Teen CommUNITY program will train 10,000 teen l…" at bounding box center [830, 324] width 245 height 33
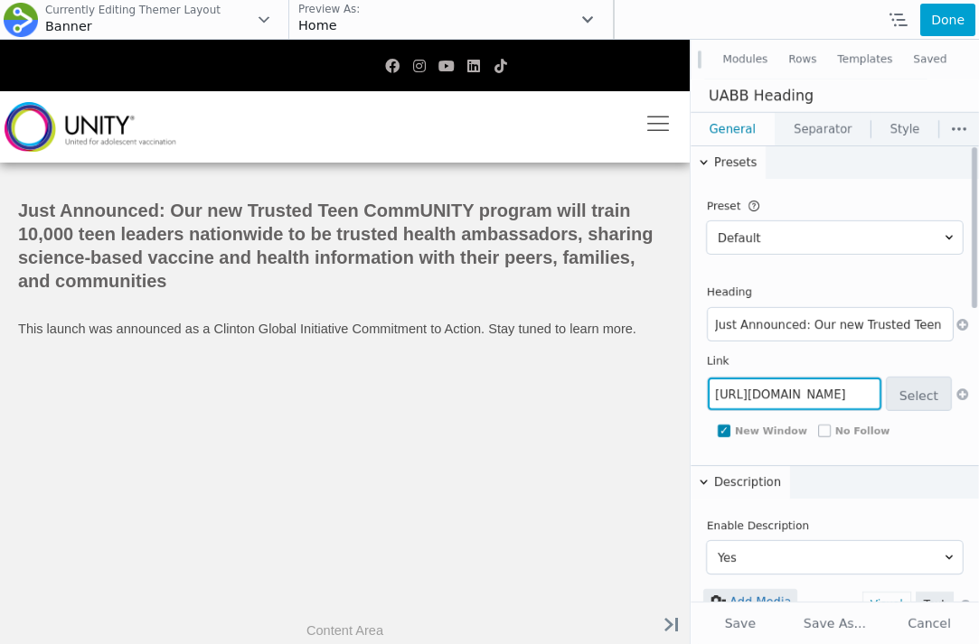
click at [802, 390] on input "[URL][DOMAIN_NAME]" at bounding box center [794, 394] width 173 height 33
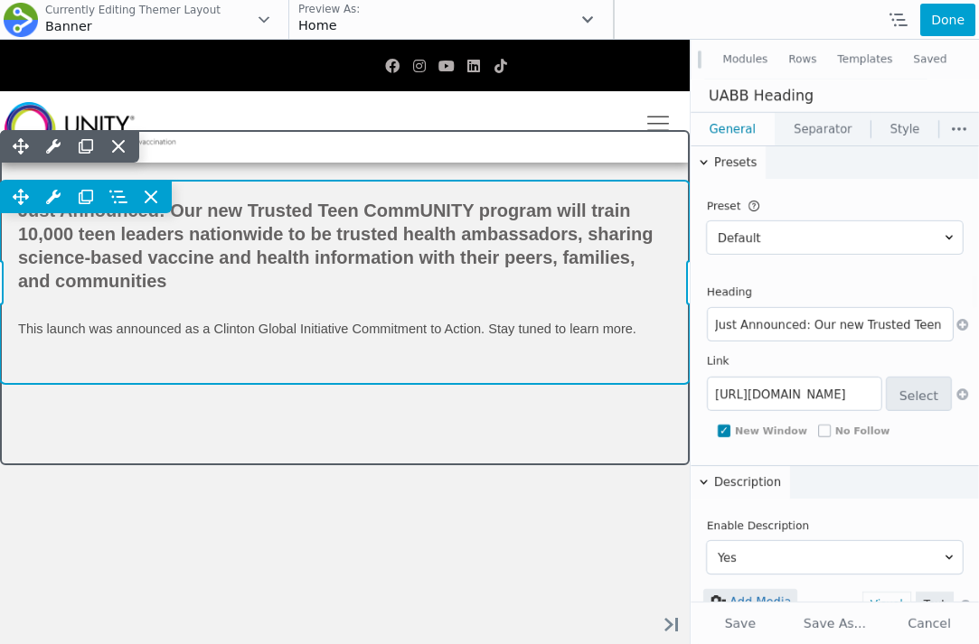
click at [508, 222] on div "Move Up Move Down Heading Settings Copy Heading Settings Paste Heading Settings…" at bounding box center [344, 282] width 689 height 203
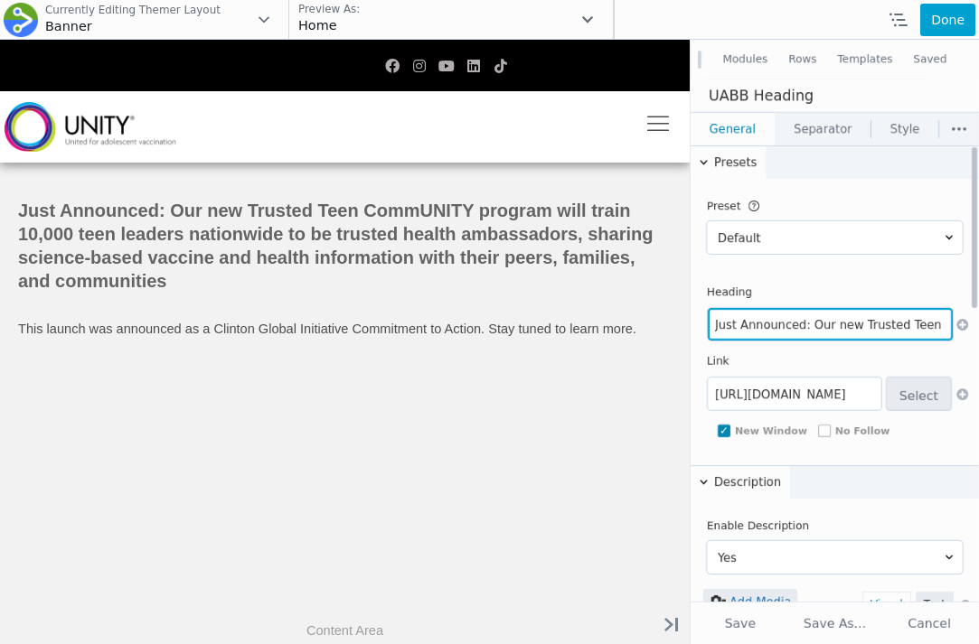
click at [845, 326] on input "Just Announced: Our new Trusted Teen CommUNITY program will train 10,000 teen l…" at bounding box center [830, 324] width 245 height 33
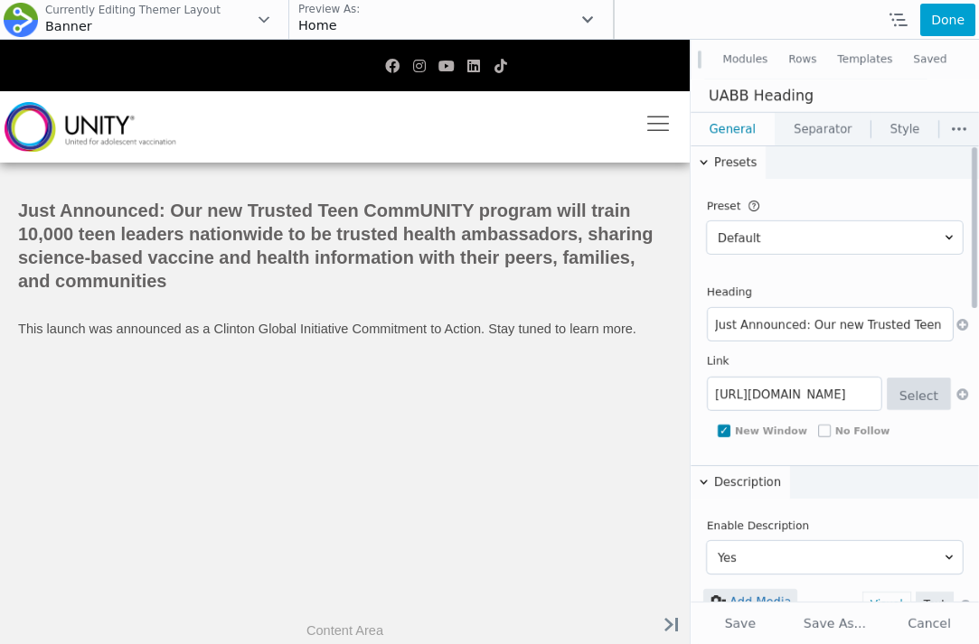
click at [905, 389] on button "Select" at bounding box center [918, 394] width 64 height 33
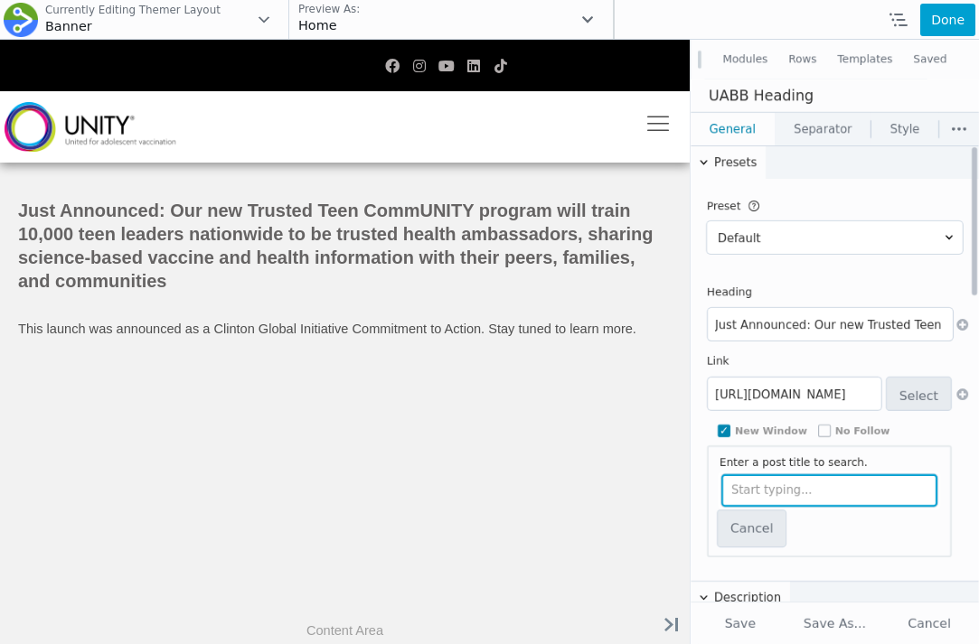
click at [802, 475] on input "text" at bounding box center [829, 490] width 216 height 33
click at [887, 364] on th "Link" at bounding box center [835, 362] width 256 height 22
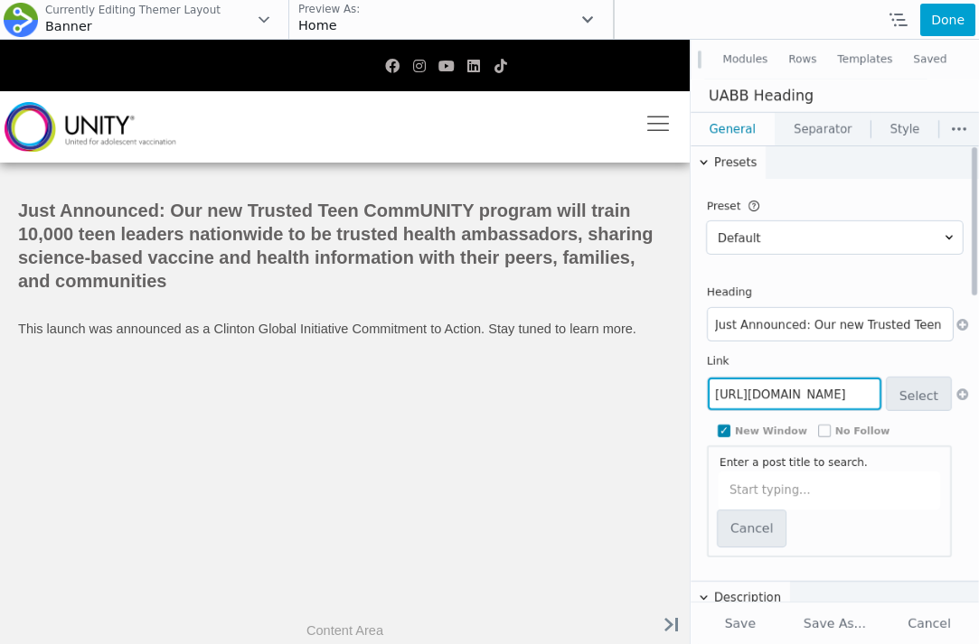
click at [823, 397] on input "[URL][DOMAIN_NAME]" at bounding box center [794, 394] width 173 height 33
click at [921, 359] on th "Link" at bounding box center [835, 362] width 256 height 22
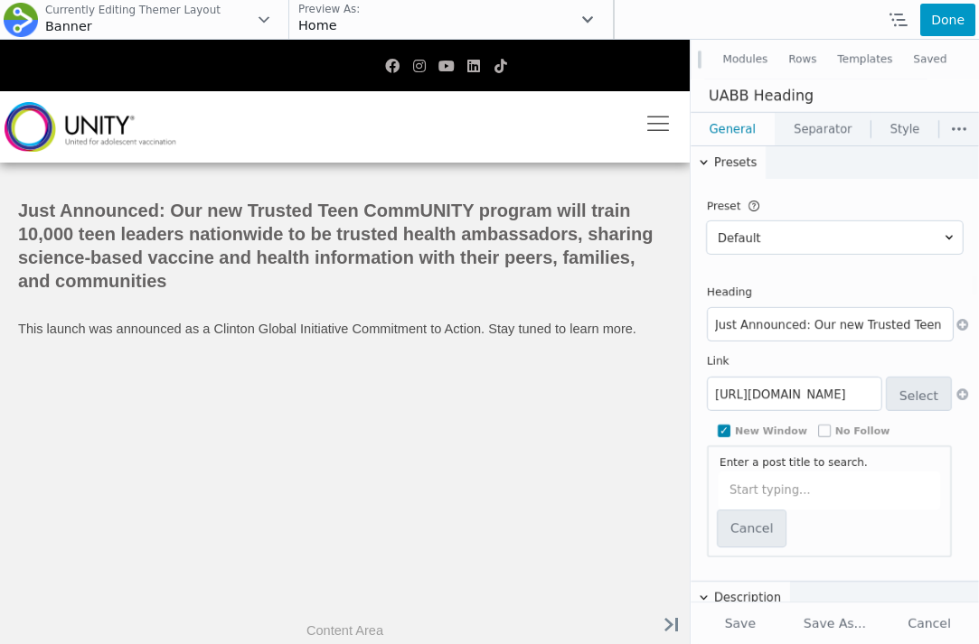
click at [948, 19] on button "Done" at bounding box center [947, 20] width 55 height 33
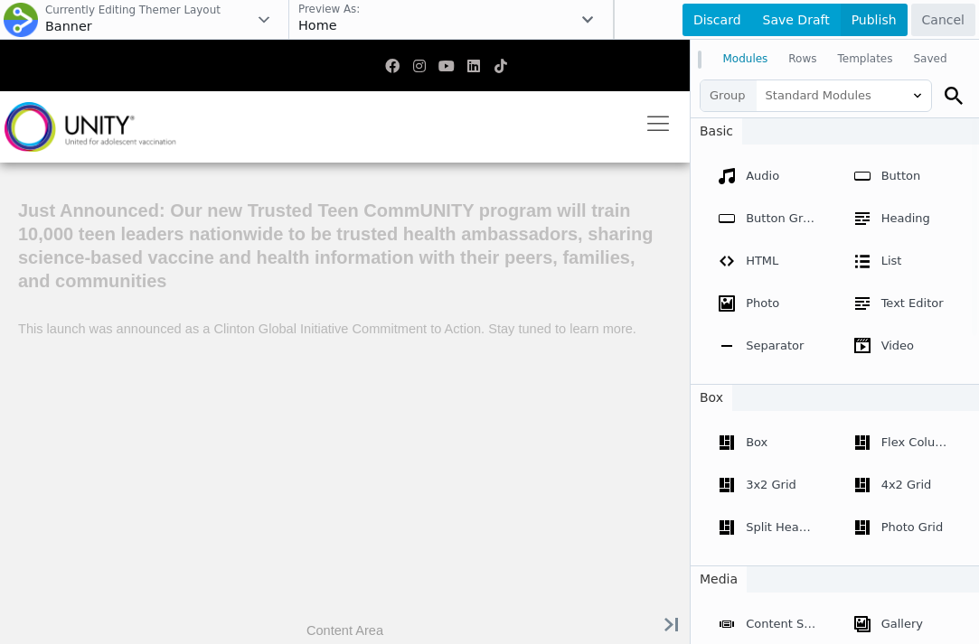
click at [895, 18] on span "Publish" at bounding box center [873, 20] width 67 height 33
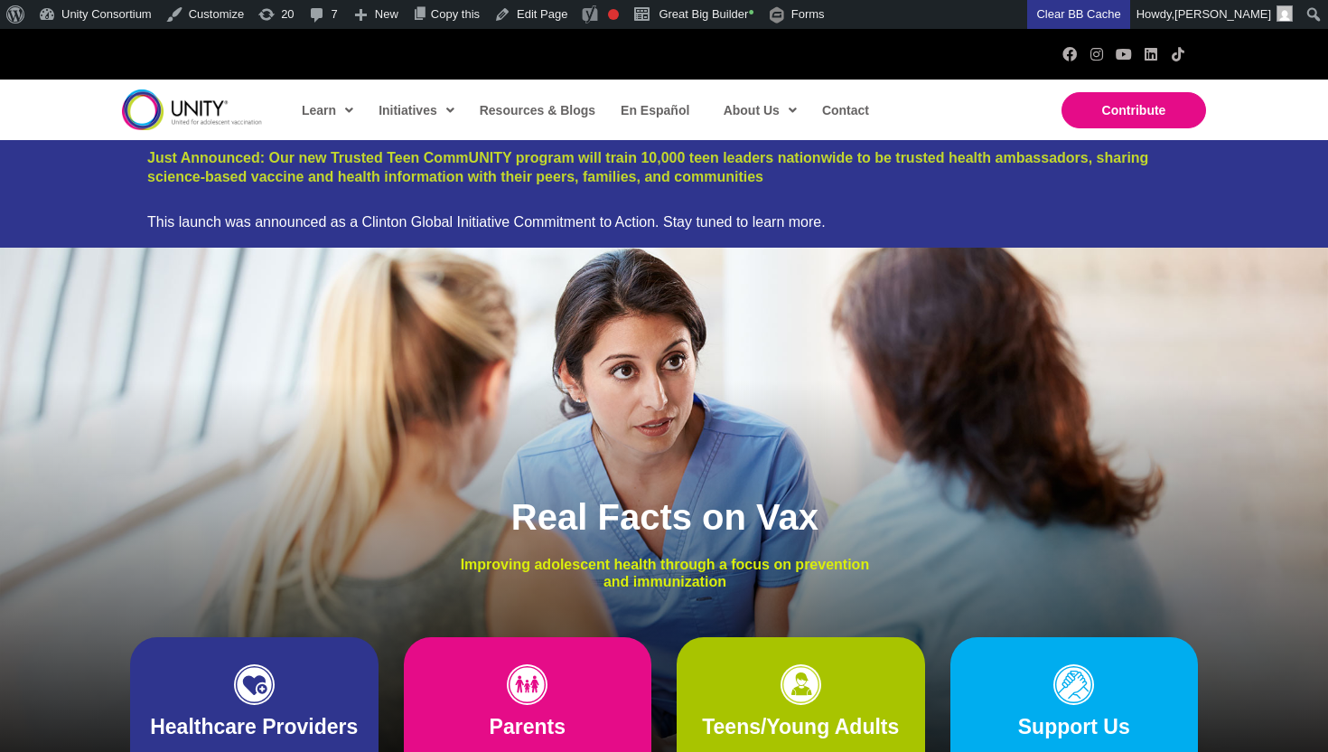
click at [634, 174] on span "Just Announced: Our new Trusted Teen CommUNITY program will train 10,000 teen l…" at bounding box center [647, 167] width 1001 height 34
click at [888, 204] on div at bounding box center [664, 204] width 1034 height 17
